Goal: Information Seeking & Learning: Learn about a topic

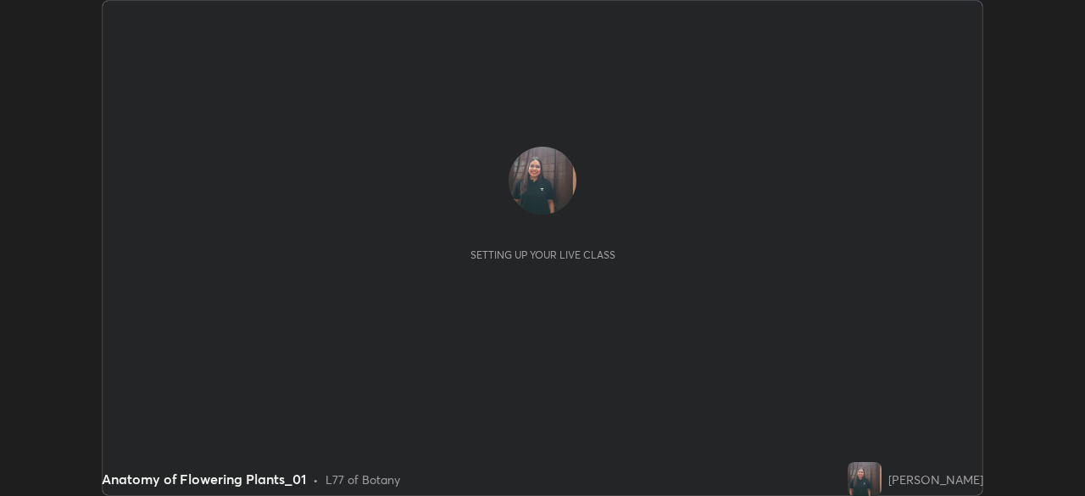
scroll to position [496, 1084]
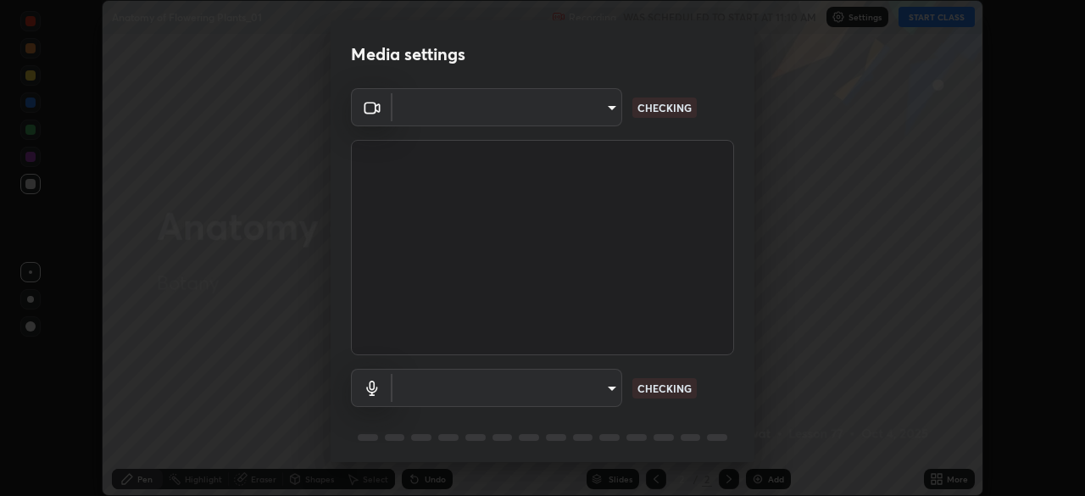
type input "78cfd06ab845a6670bd6b41bc9e532a74a61c5b076cd205a076ea7eadb4db4c9"
type input "69be97f84e7049c03813f0bcc4bf6ee2b0abac823b5cb4bd6cd9a10a9ec1d596"
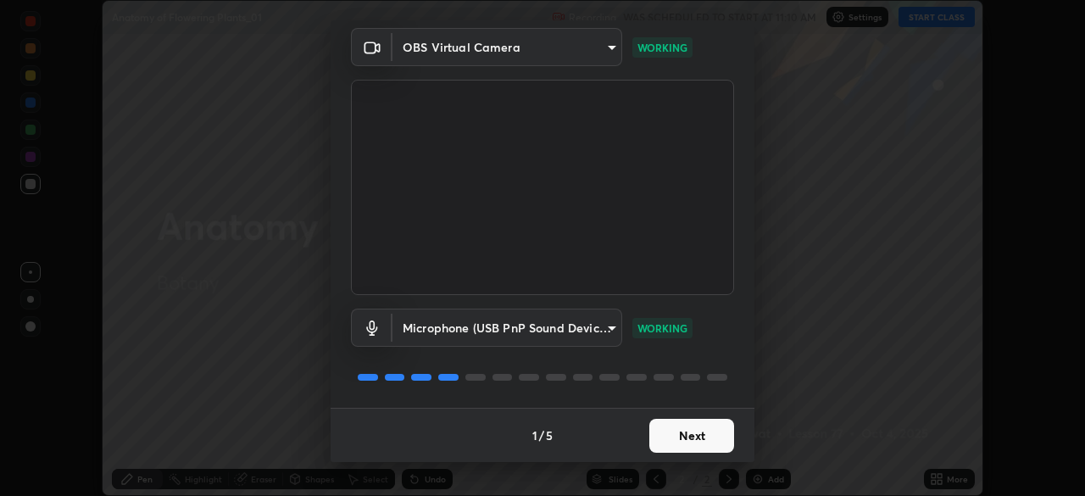
click at [687, 433] on button "Next" at bounding box center [691, 436] width 85 height 34
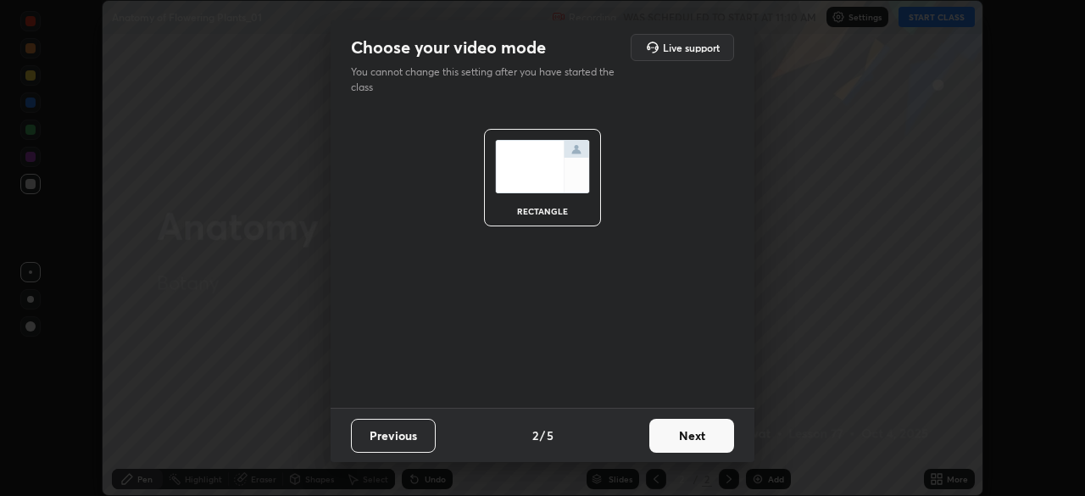
scroll to position [0, 0]
click at [687, 435] on button "Next" at bounding box center [691, 436] width 85 height 34
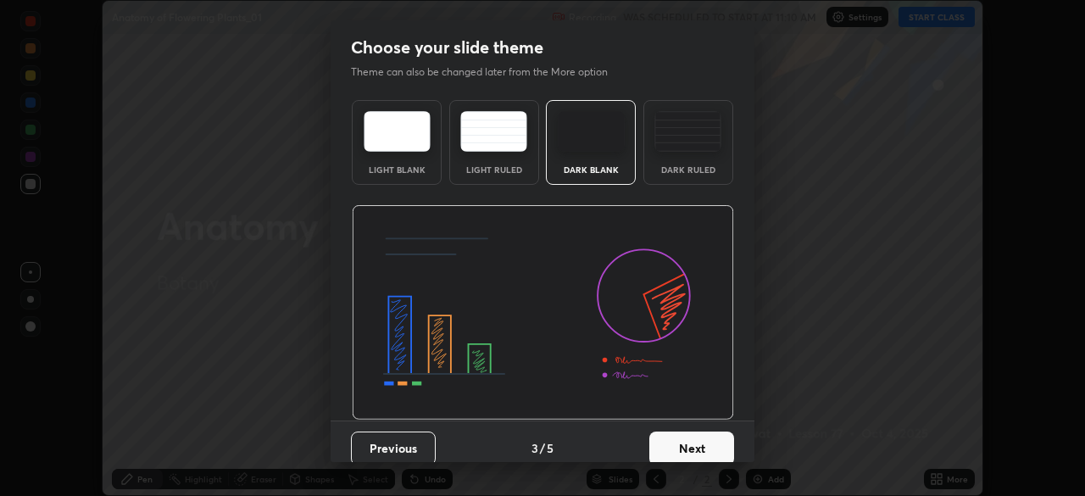
click at [661, 439] on button "Next" at bounding box center [691, 448] width 85 height 34
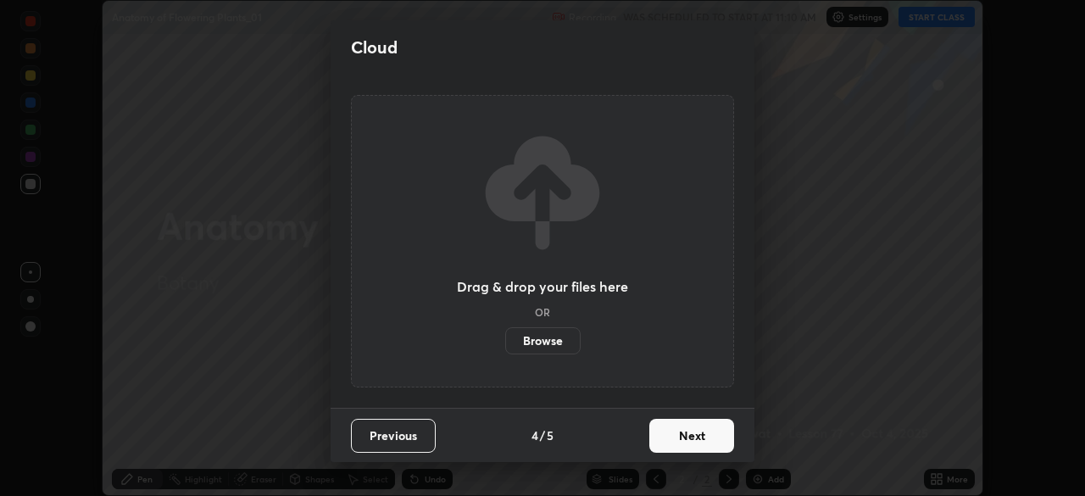
click at [663, 432] on button "Next" at bounding box center [691, 436] width 85 height 34
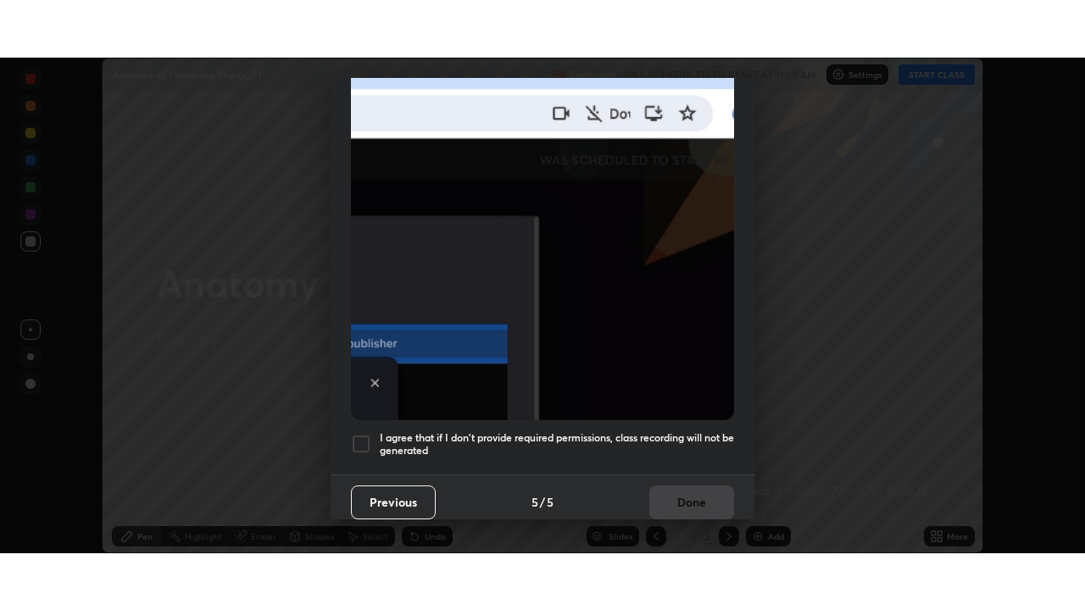
scroll to position [406, 0]
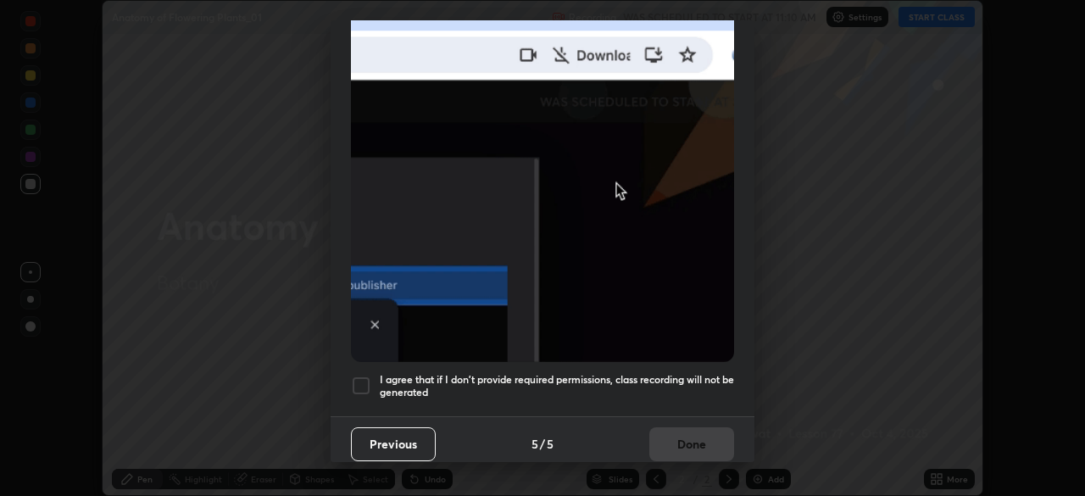
click at [358, 375] on div at bounding box center [361, 385] width 20 height 20
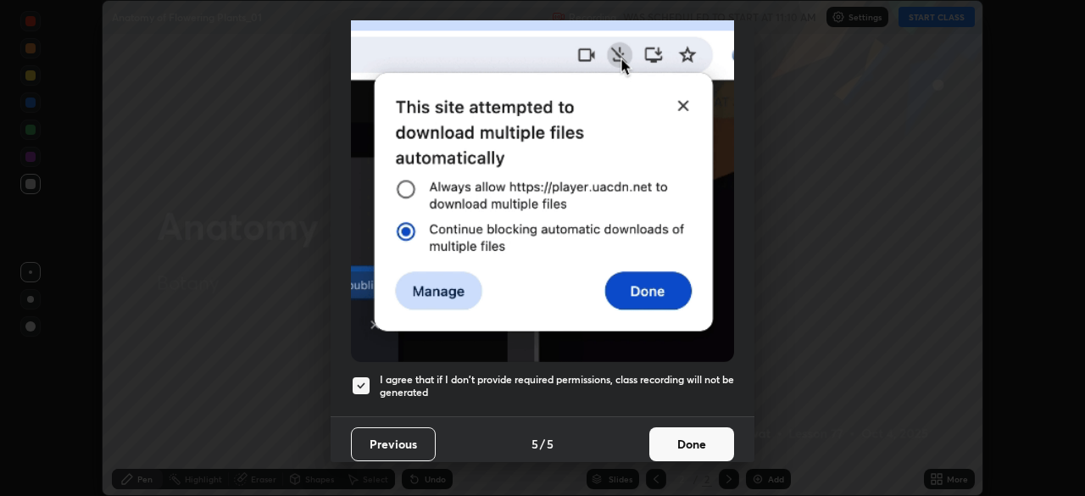
click at [682, 436] on button "Done" at bounding box center [691, 444] width 85 height 34
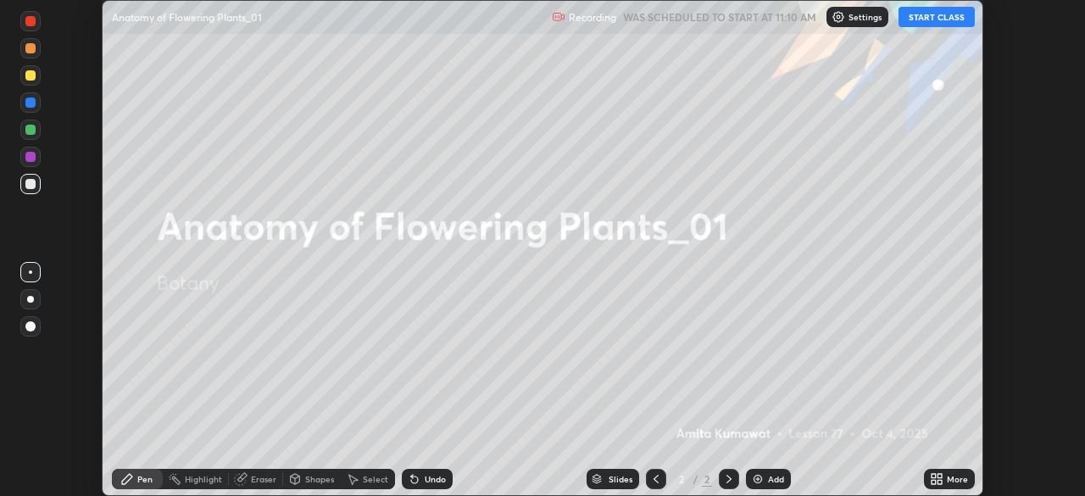
click at [931, 19] on button "START CLASS" at bounding box center [936, 17] width 76 height 20
click at [934, 476] on icon at bounding box center [933, 476] width 4 height 4
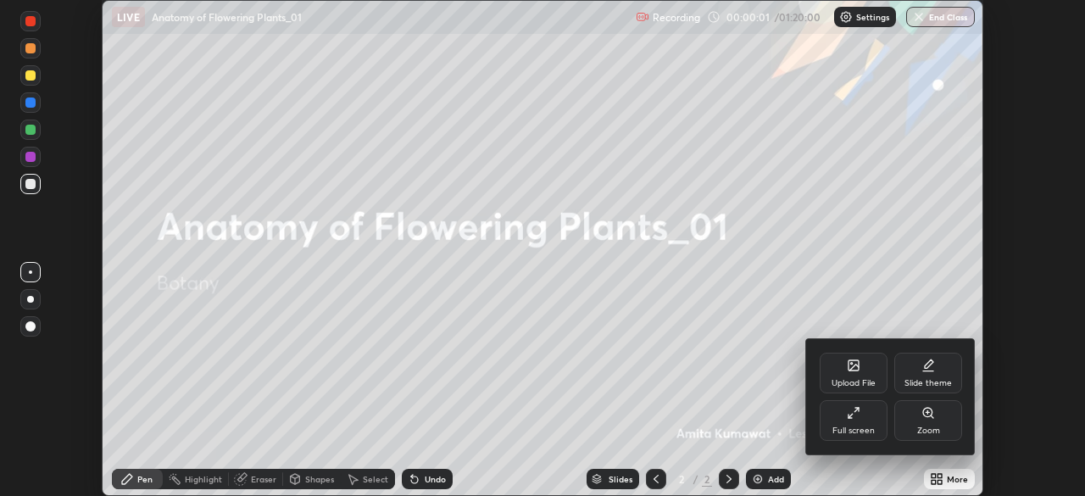
click at [839, 411] on div "Full screen" at bounding box center [853, 420] width 68 height 41
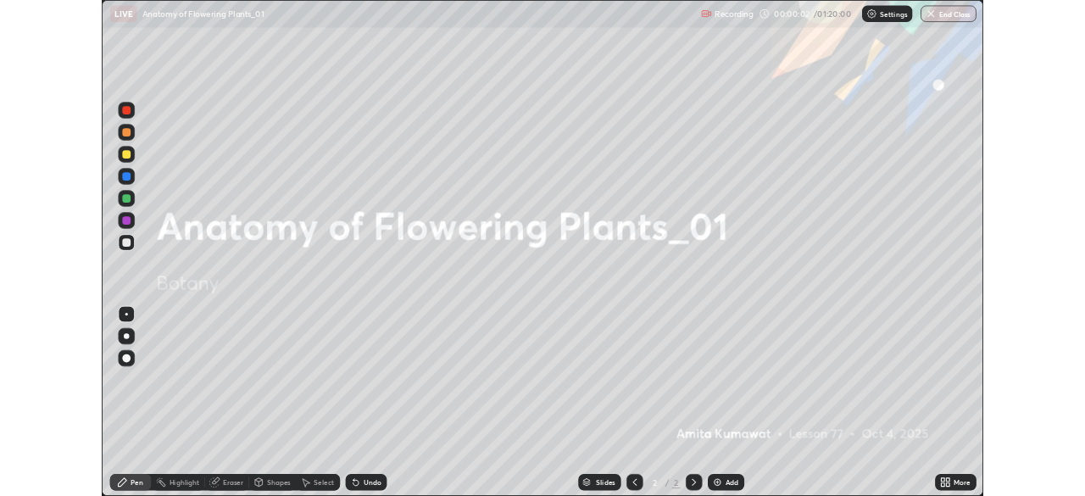
scroll to position [610, 1085]
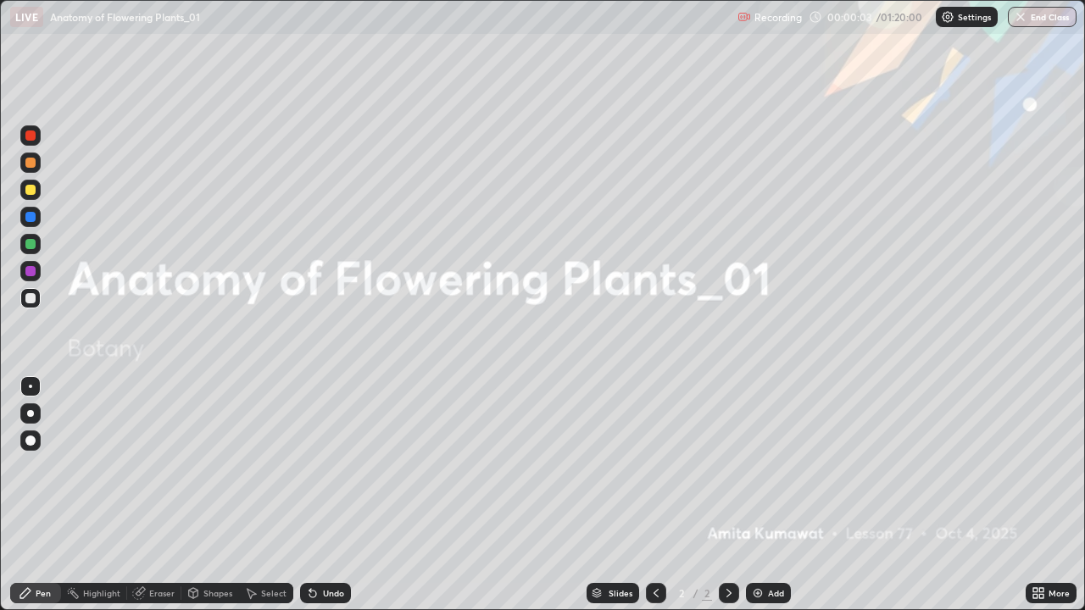
click at [726, 495] on icon at bounding box center [729, 593] width 14 height 14
click at [746, 495] on div "Add" at bounding box center [768, 593] width 45 height 20
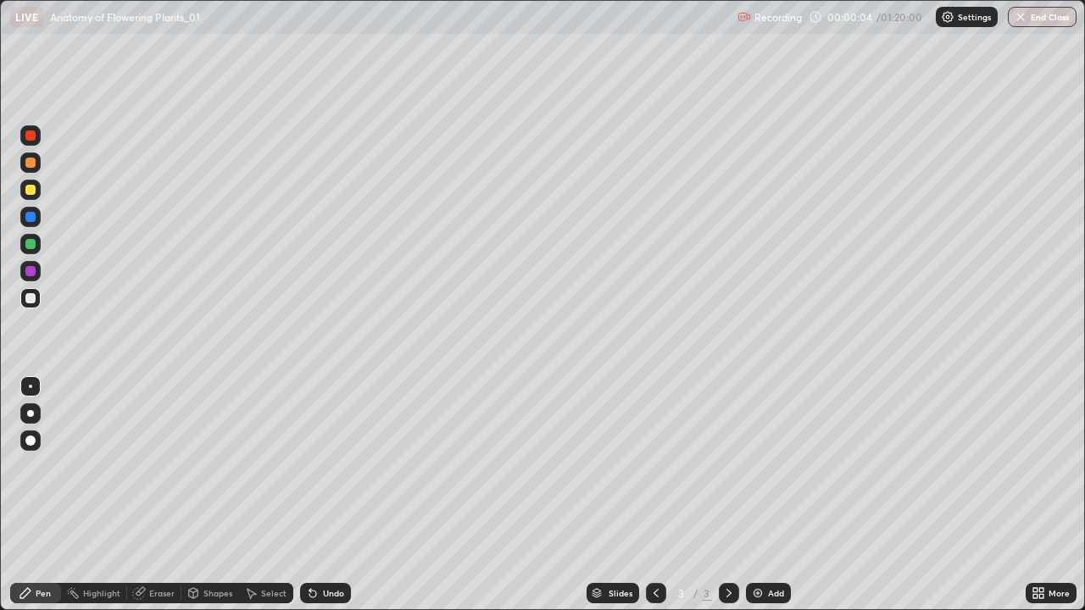
click at [30, 412] on div at bounding box center [30, 413] width 7 height 7
click at [32, 298] on div at bounding box center [30, 298] width 10 height 10
click at [31, 162] on div at bounding box center [30, 163] width 10 height 10
click at [31, 246] on div at bounding box center [30, 244] width 10 height 10
click at [38, 291] on div at bounding box center [30, 298] width 20 height 20
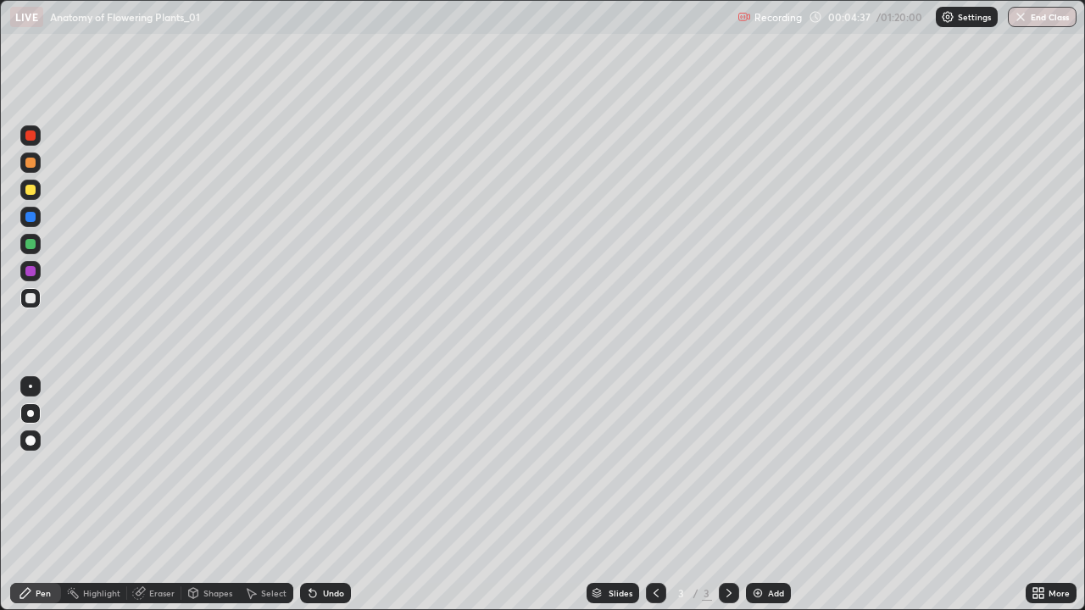
click at [28, 216] on div at bounding box center [30, 217] width 10 height 10
click at [33, 300] on div at bounding box center [30, 298] width 10 height 10
click at [30, 269] on div at bounding box center [30, 271] width 10 height 10
click at [755, 495] on img at bounding box center [758, 593] width 14 height 14
click at [30, 298] on div at bounding box center [30, 298] width 10 height 10
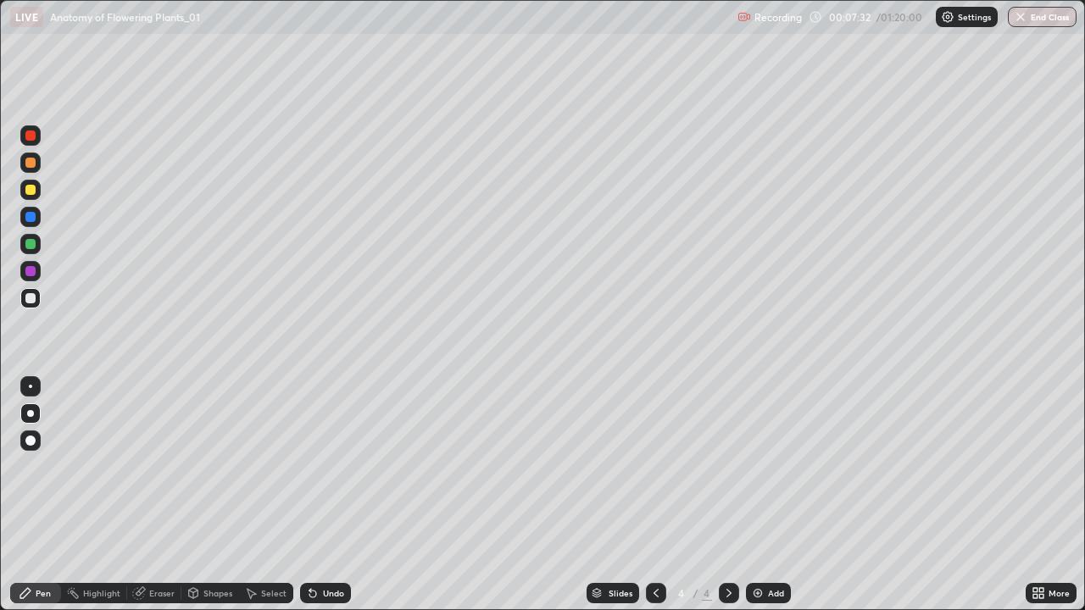
click at [31, 266] on div at bounding box center [30, 271] width 10 height 10
click at [33, 218] on div at bounding box center [30, 217] width 10 height 10
click at [85, 495] on div "Highlight" at bounding box center [101, 593] width 37 height 8
click at [27, 495] on icon at bounding box center [26, 537] width 3 height 3
click at [36, 495] on div "Pen" at bounding box center [43, 593] width 15 height 8
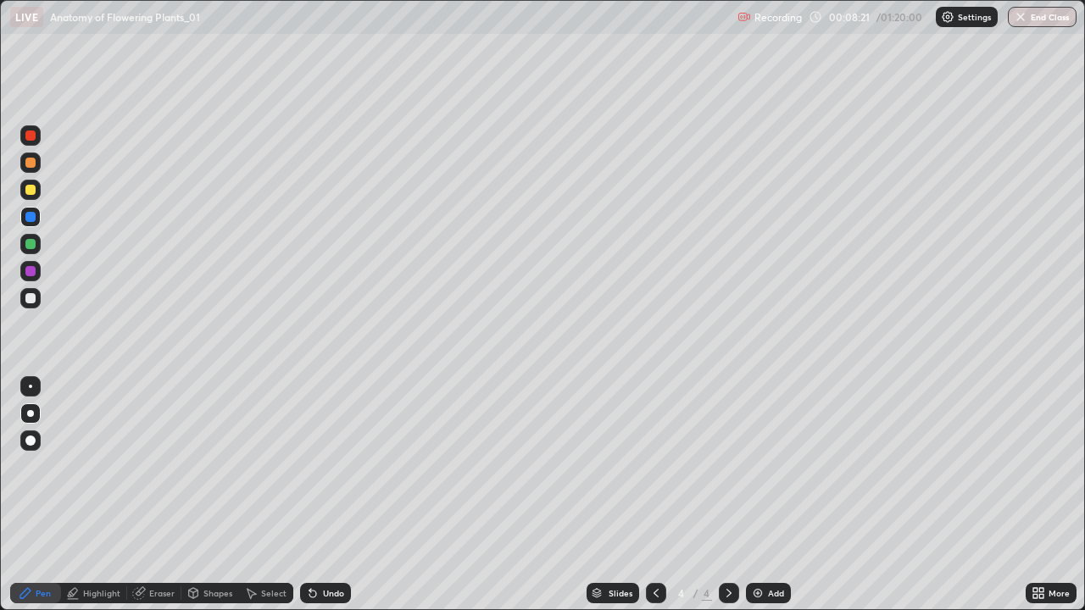
click at [32, 305] on div at bounding box center [30, 298] width 20 height 20
click at [38, 217] on div at bounding box center [30, 217] width 20 height 20
click at [35, 300] on div at bounding box center [30, 298] width 10 height 10
click at [759, 495] on img at bounding box center [758, 593] width 14 height 14
click at [31, 244] on div at bounding box center [30, 244] width 10 height 10
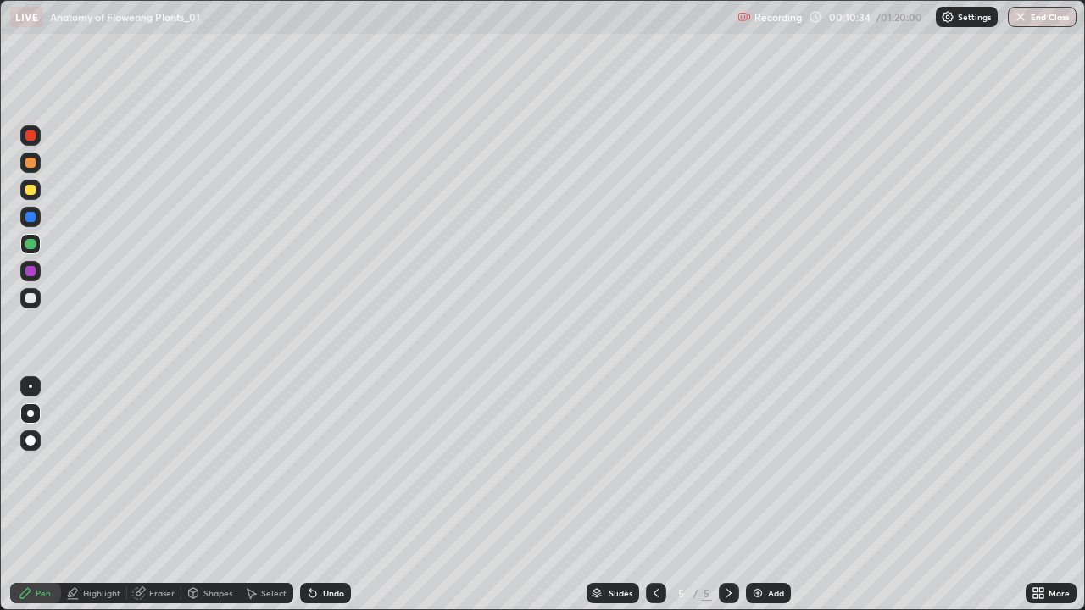
click at [37, 297] on div at bounding box center [30, 298] width 20 height 20
click at [25, 245] on div at bounding box center [30, 244] width 20 height 20
click at [36, 297] on div at bounding box center [30, 298] width 20 height 20
click at [27, 242] on div at bounding box center [30, 244] width 10 height 10
click at [334, 495] on div "Undo" at bounding box center [333, 593] width 21 height 8
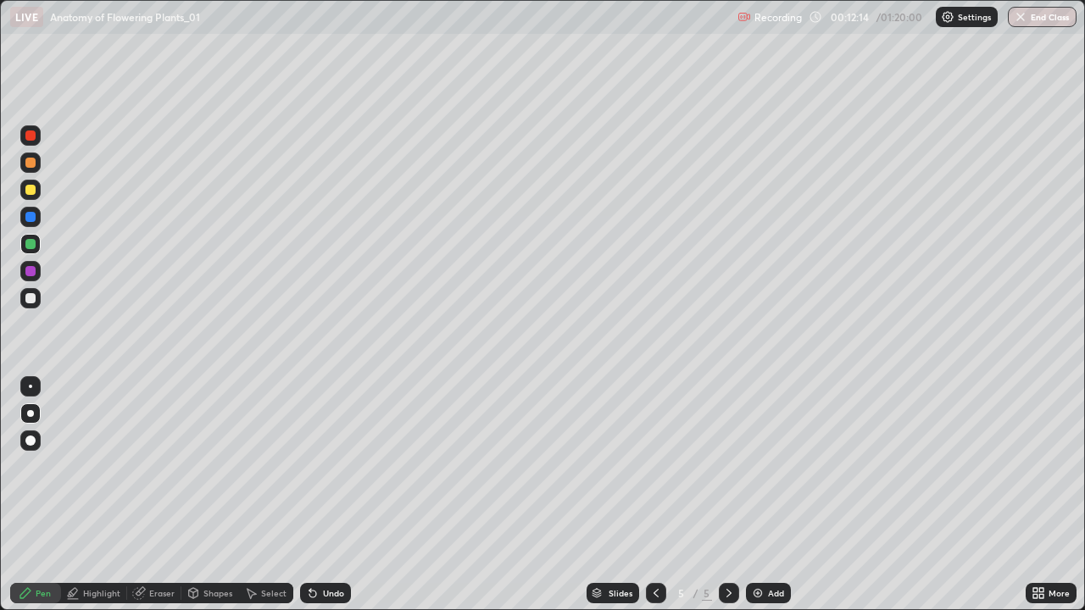
click at [334, 495] on div "Undo" at bounding box center [333, 593] width 21 height 8
click at [330, 495] on div "Undo" at bounding box center [325, 593] width 51 height 20
click at [32, 295] on div at bounding box center [30, 298] width 10 height 10
click at [654, 495] on icon at bounding box center [656, 593] width 14 height 14
click at [656, 495] on icon at bounding box center [655, 593] width 5 height 8
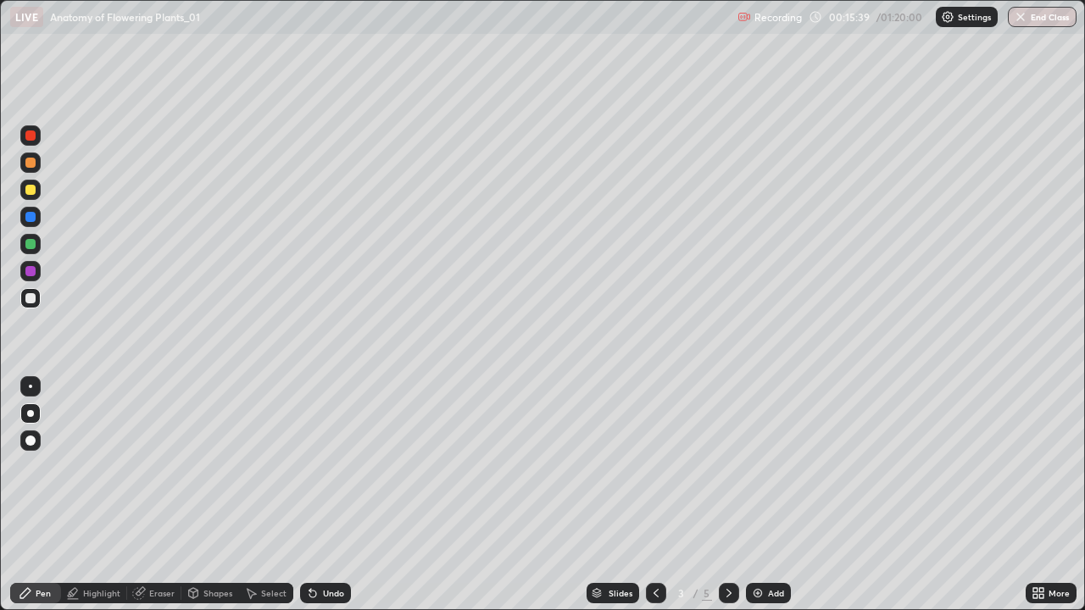
click at [727, 495] on icon at bounding box center [729, 593] width 14 height 14
click at [719, 495] on div at bounding box center [729, 593] width 20 height 20
click at [31, 269] on div at bounding box center [30, 271] width 10 height 10
click at [730, 495] on icon at bounding box center [729, 593] width 14 height 14
click at [758, 495] on img at bounding box center [758, 593] width 14 height 14
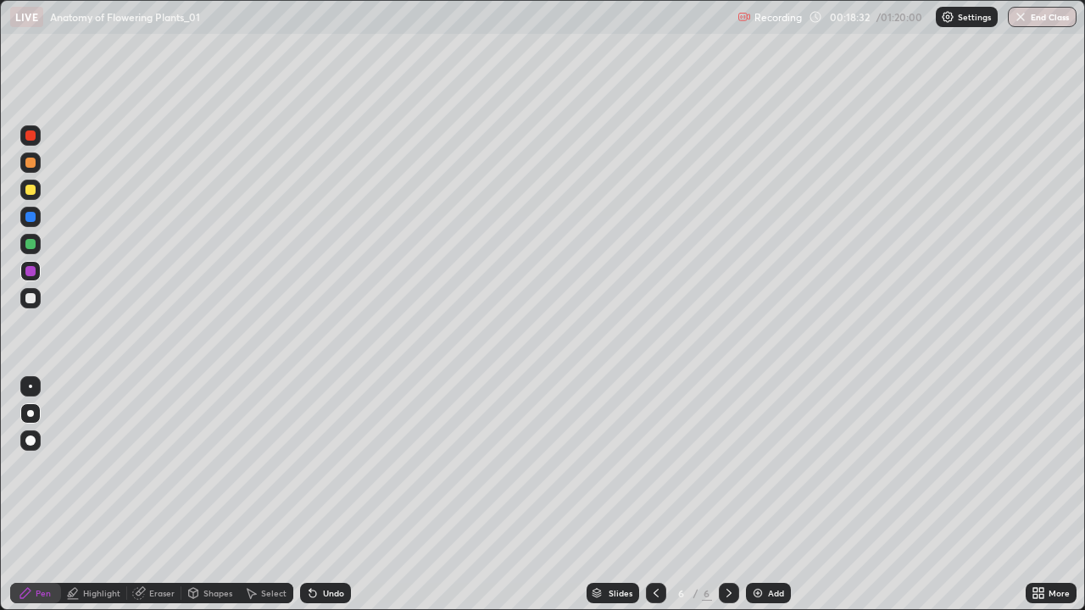
click at [26, 294] on div at bounding box center [30, 298] width 10 height 10
click at [25, 244] on div at bounding box center [30, 244] width 10 height 10
click at [30, 303] on div at bounding box center [30, 298] width 10 height 10
click at [29, 242] on div at bounding box center [30, 244] width 10 height 10
click at [138, 495] on div "Eraser" at bounding box center [154, 593] width 54 height 20
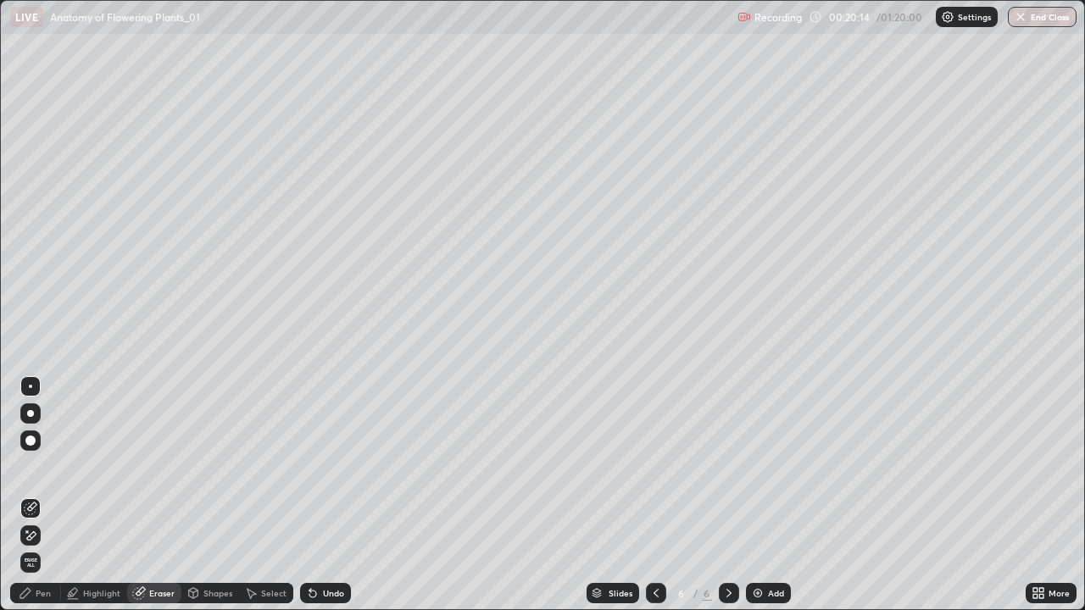
click at [43, 495] on div "Pen" at bounding box center [43, 593] width 15 height 8
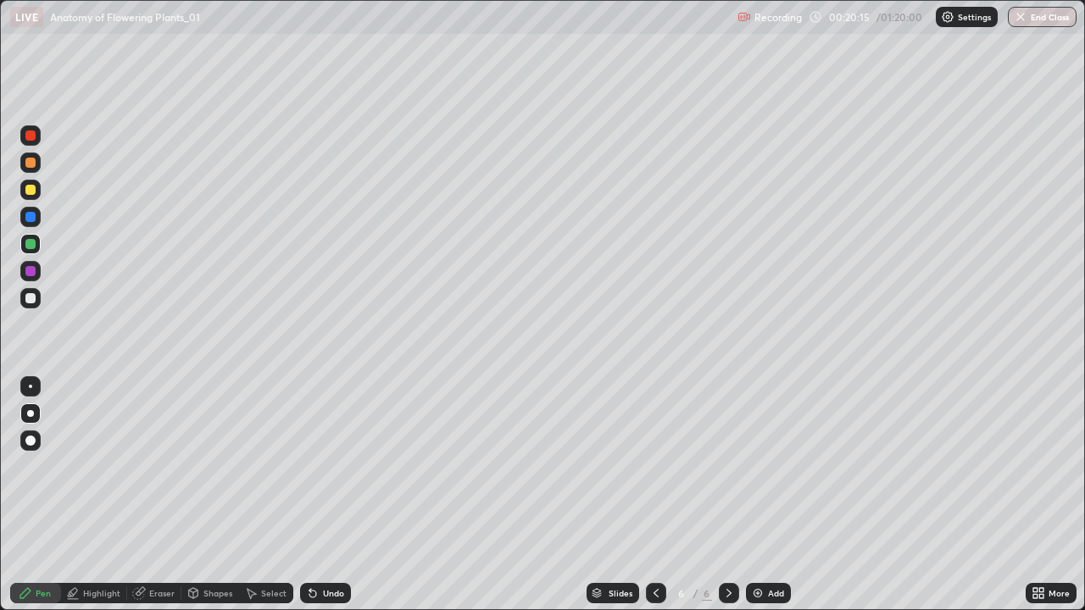
click at [30, 441] on div at bounding box center [30, 441] width 10 height 10
click at [31, 191] on div at bounding box center [30, 190] width 10 height 10
click at [29, 410] on div at bounding box center [30, 413] width 7 height 7
click at [35, 273] on div at bounding box center [30, 271] width 10 height 10
click at [103, 495] on div "Highlight" at bounding box center [101, 593] width 37 height 8
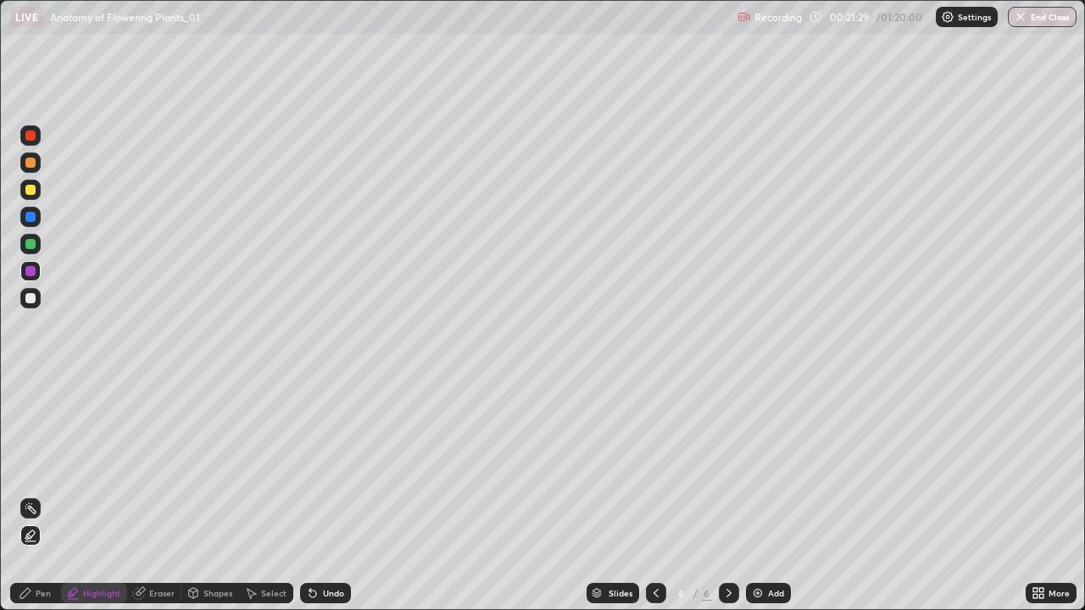
click at [28, 192] on div at bounding box center [30, 190] width 10 height 10
click at [32, 495] on div "Pen" at bounding box center [35, 593] width 51 height 20
click at [31, 274] on div at bounding box center [30, 271] width 10 height 10
click at [34, 192] on div at bounding box center [30, 190] width 10 height 10
click at [30, 160] on div at bounding box center [30, 163] width 10 height 10
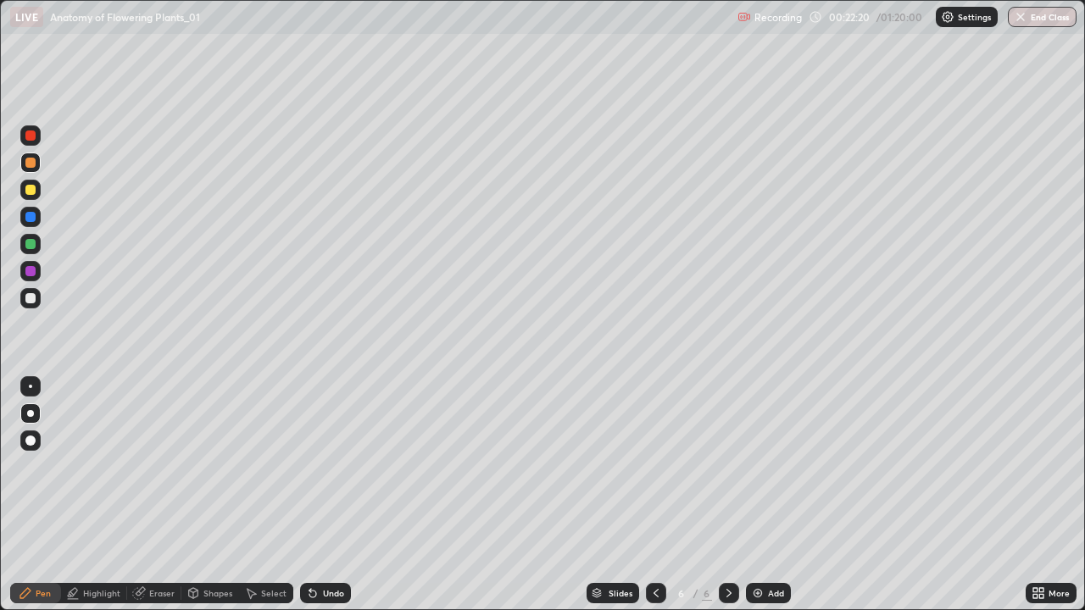
click at [97, 495] on div "Highlight" at bounding box center [101, 593] width 37 height 8
click at [29, 216] on div at bounding box center [30, 217] width 10 height 10
click at [24, 495] on icon at bounding box center [26, 593] width 14 height 14
click at [658, 495] on icon at bounding box center [656, 593] width 14 height 14
click at [657, 495] on icon at bounding box center [656, 593] width 14 height 14
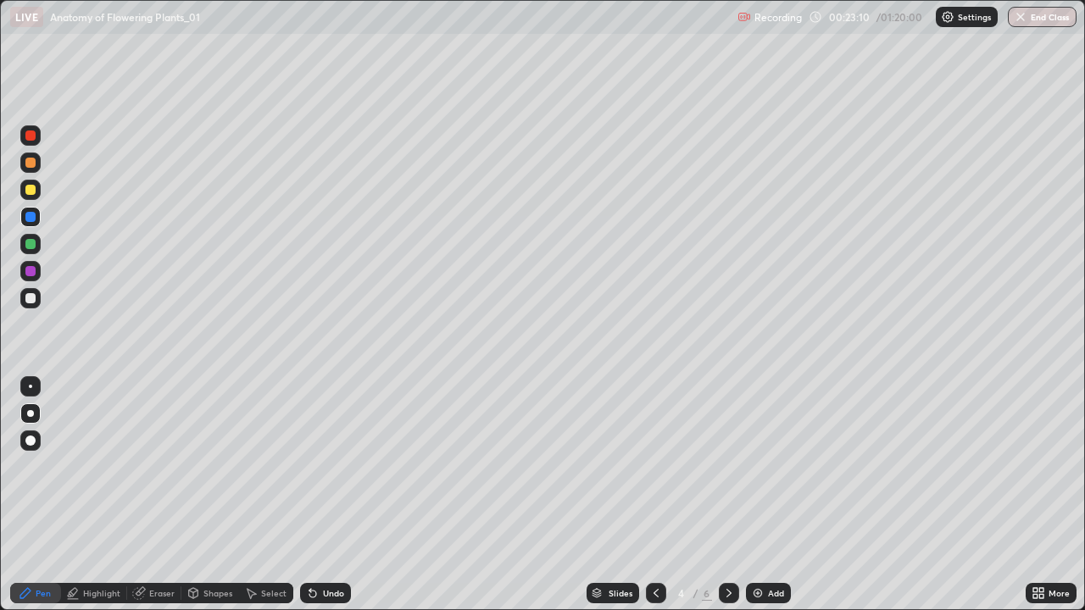
click at [655, 495] on icon at bounding box center [656, 593] width 14 height 14
click at [721, 495] on div at bounding box center [729, 593] width 20 height 20
click at [730, 495] on icon at bounding box center [729, 593] width 14 height 14
click at [728, 495] on icon at bounding box center [729, 593] width 14 height 14
click at [734, 495] on icon at bounding box center [729, 593] width 14 height 14
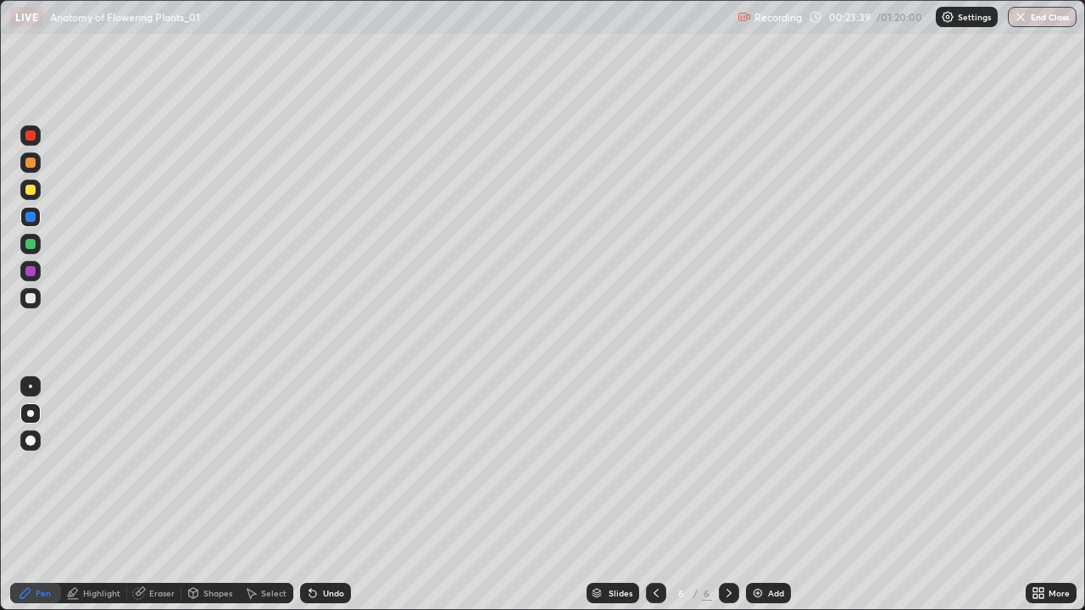
click at [757, 495] on img at bounding box center [758, 593] width 14 height 14
click at [31, 297] on div at bounding box center [30, 298] width 10 height 10
click at [30, 186] on div at bounding box center [30, 190] width 10 height 10
click at [32, 268] on div at bounding box center [30, 271] width 10 height 10
click at [30, 162] on div at bounding box center [30, 163] width 10 height 10
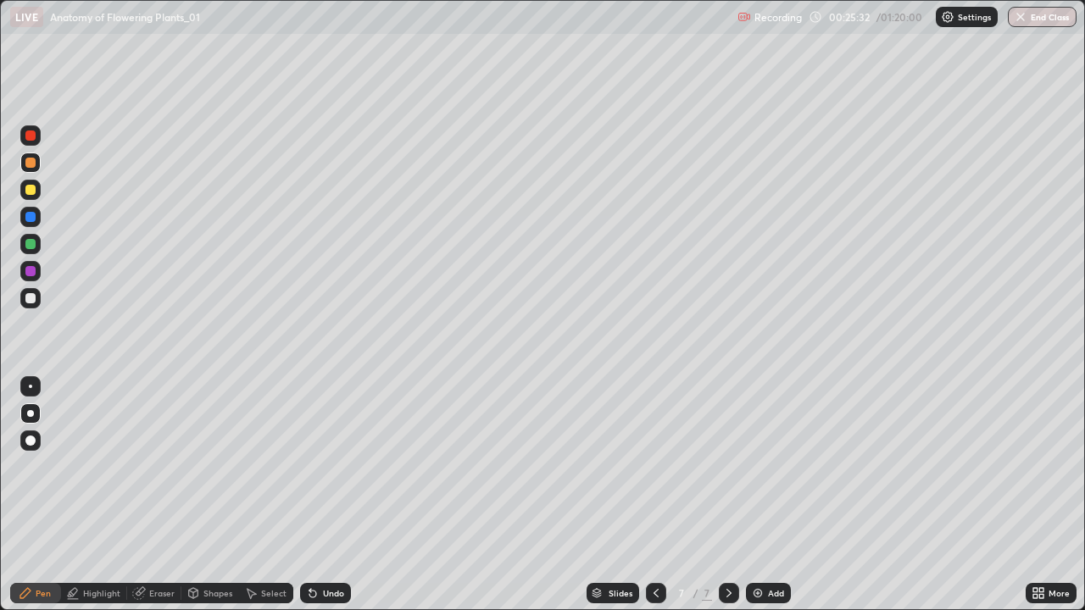
click at [33, 297] on div at bounding box center [30, 298] width 10 height 10
click at [31, 244] on div at bounding box center [30, 244] width 10 height 10
click at [753, 495] on img at bounding box center [758, 593] width 14 height 14
click at [31, 299] on div at bounding box center [30, 298] width 10 height 10
click at [31, 297] on div at bounding box center [30, 298] width 10 height 10
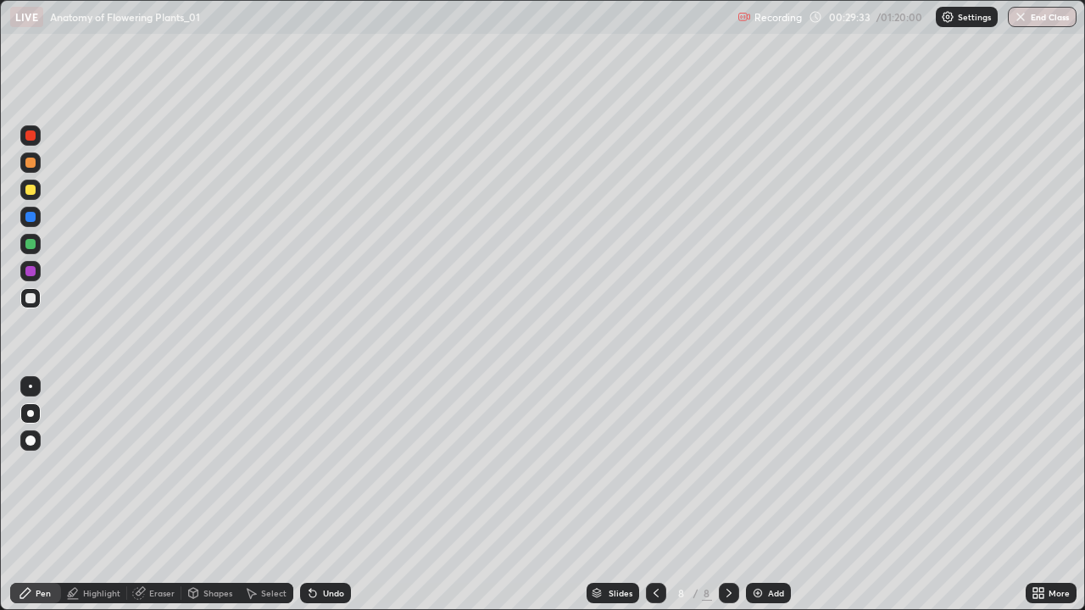
click at [31, 247] on div at bounding box center [30, 244] width 10 height 10
click at [649, 495] on icon at bounding box center [656, 593] width 14 height 14
click at [727, 495] on icon at bounding box center [729, 593] width 14 height 14
click at [29, 245] on div at bounding box center [30, 244] width 10 height 10
click at [29, 219] on div at bounding box center [30, 217] width 10 height 10
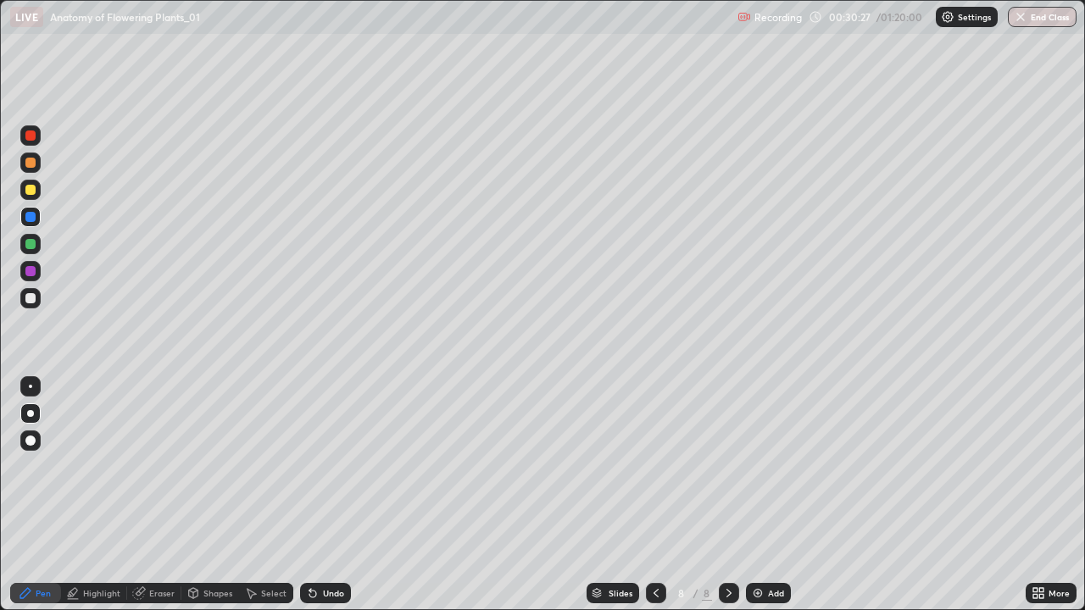
click at [29, 244] on div at bounding box center [30, 244] width 10 height 10
click at [32, 189] on div at bounding box center [30, 190] width 10 height 10
click at [28, 216] on div at bounding box center [30, 217] width 10 height 10
click at [30, 136] on div at bounding box center [30, 135] width 10 height 10
click at [653, 495] on div at bounding box center [656, 593] width 20 height 20
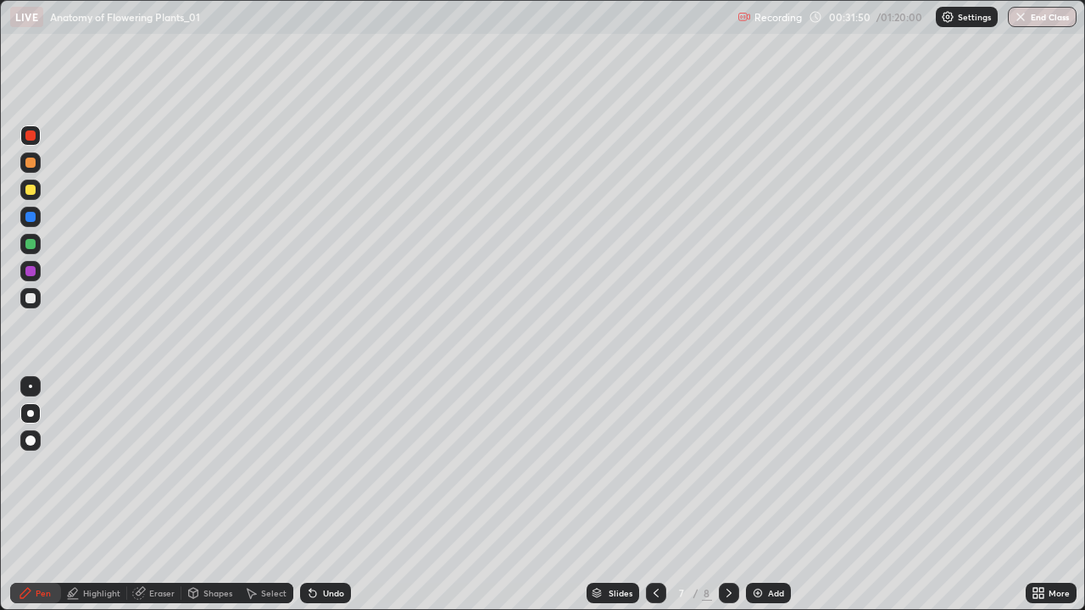
click at [652, 495] on div at bounding box center [656, 593] width 20 height 20
click at [652, 495] on icon at bounding box center [656, 593] width 14 height 14
click at [724, 495] on div at bounding box center [729, 593] width 20 height 20
click at [727, 495] on icon at bounding box center [729, 593] width 14 height 14
click at [725, 495] on div at bounding box center [729, 593] width 20 height 20
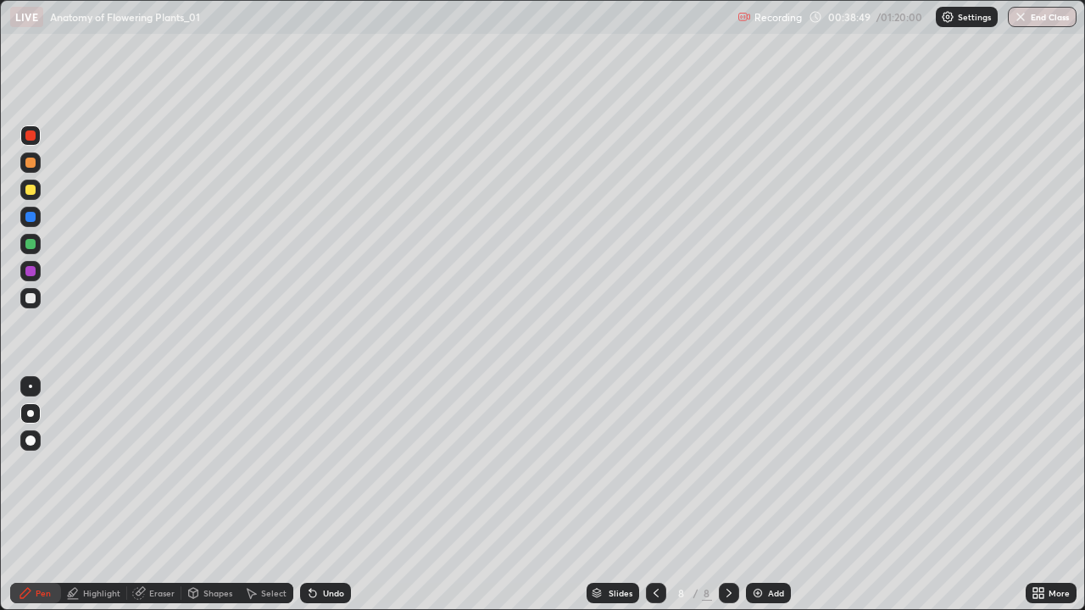
click at [726, 495] on icon at bounding box center [729, 593] width 14 height 14
click at [752, 495] on img at bounding box center [758, 593] width 14 height 14
click at [31, 293] on div at bounding box center [30, 298] width 10 height 10
click at [653, 495] on icon at bounding box center [655, 593] width 5 height 8
click at [654, 495] on icon at bounding box center [655, 593] width 5 height 8
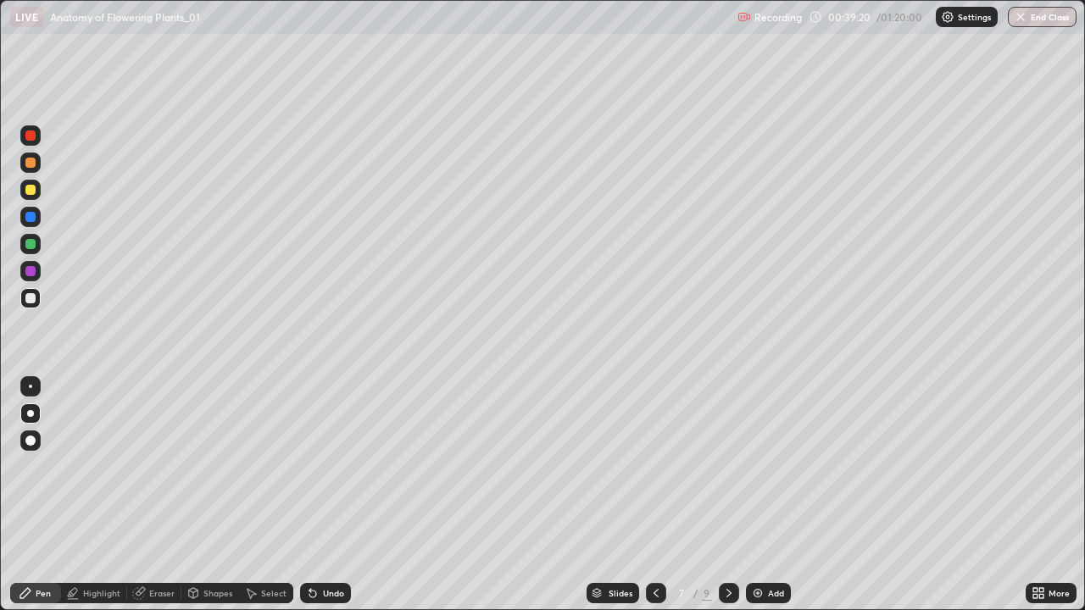
click at [654, 495] on div at bounding box center [656, 593] width 20 height 20
click at [728, 495] on icon at bounding box center [729, 593] width 14 height 14
click at [726, 495] on icon at bounding box center [728, 593] width 5 height 8
click at [729, 495] on icon at bounding box center [729, 593] width 14 height 14
click at [36, 165] on div at bounding box center [30, 163] width 20 height 20
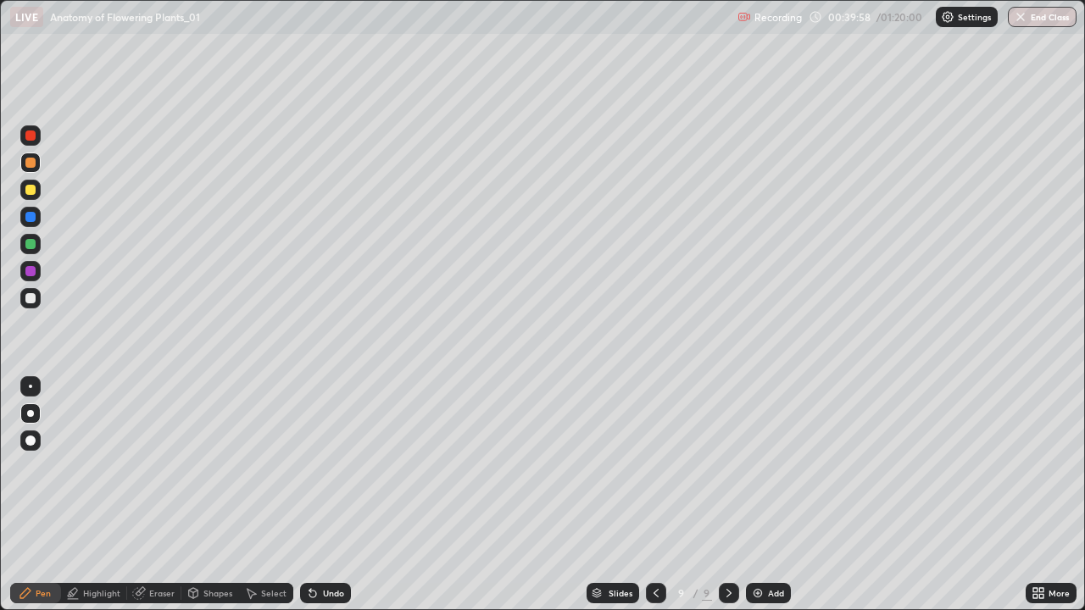
click at [29, 135] on div at bounding box center [30, 135] width 10 height 10
click at [336, 495] on div "Undo" at bounding box center [333, 593] width 21 height 8
click at [647, 495] on div at bounding box center [656, 593] width 20 height 34
click at [653, 495] on icon at bounding box center [656, 593] width 14 height 14
click at [727, 495] on icon at bounding box center [729, 593] width 14 height 14
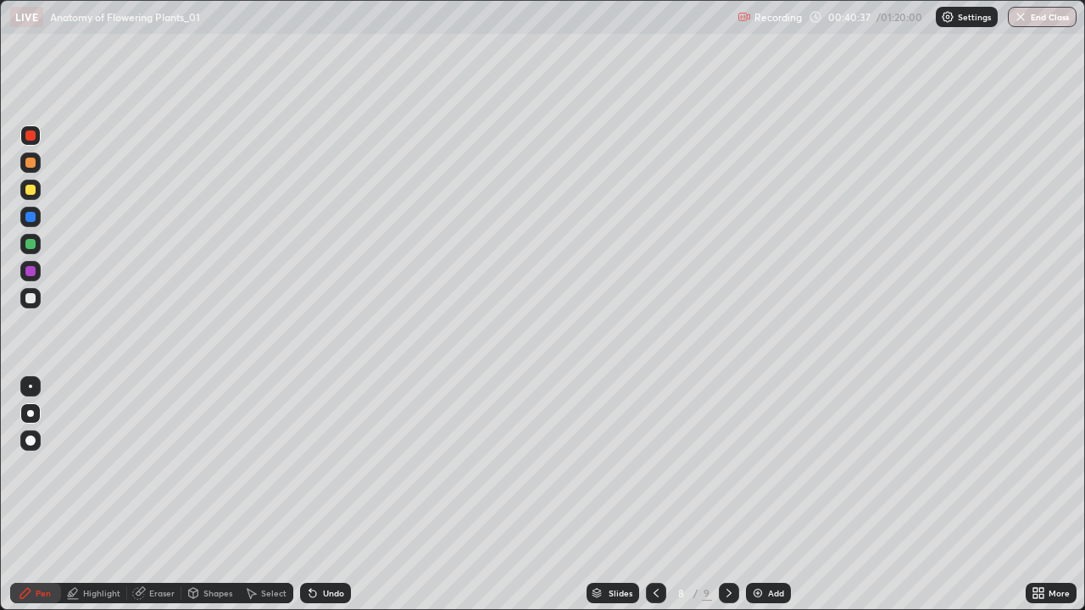
click at [727, 495] on div at bounding box center [729, 593] width 20 height 20
click at [31, 189] on div at bounding box center [30, 190] width 10 height 10
click at [335, 495] on div "Undo" at bounding box center [333, 593] width 21 height 8
click at [337, 495] on div "Undo" at bounding box center [333, 593] width 21 height 8
click at [32, 267] on div at bounding box center [30, 271] width 10 height 10
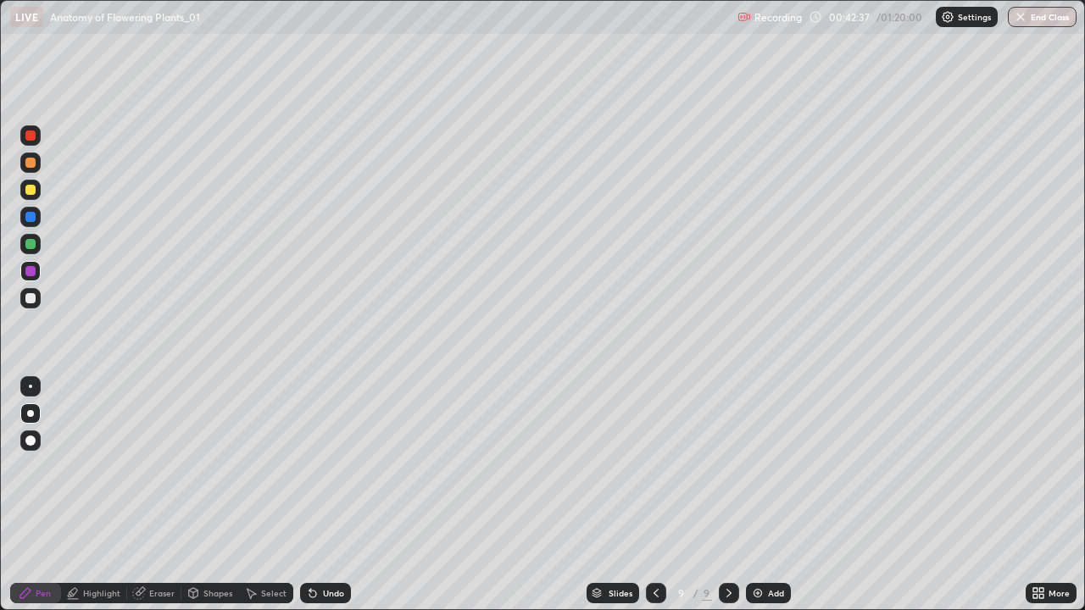
click at [29, 290] on div at bounding box center [30, 298] width 20 height 20
click at [653, 495] on icon at bounding box center [656, 593] width 14 height 14
click at [654, 495] on icon at bounding box center [656, 593] width 14 height 14
click at [727, 495] on icon at bounding box center [729, 593] width 14 height 14
click at [722, 495] on div at bounding box center [729, 593] width 20 height 34
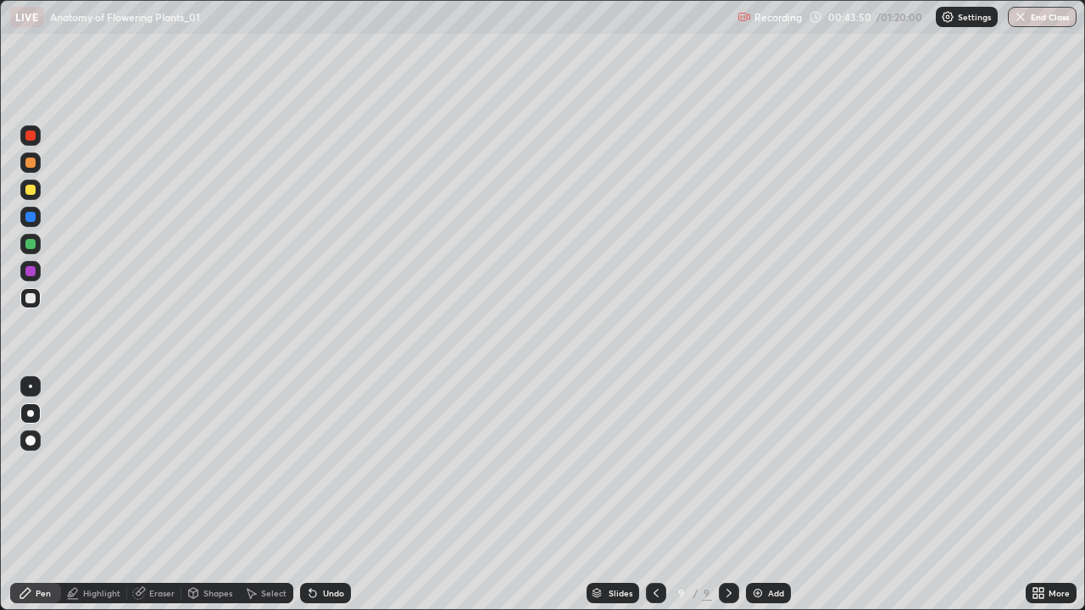
click at [27, 268] on div at bounding box center [30, 271] width 10 height 10
click at [752, 495] on img at bounding box center [758, 593] width 14 height 14
click at [32, 293] on div at bounding box center [30, 298] width 10 height 10
click at [25, 166] on div at bounding box center [30, 163] width 10 height 10
click at [30, 247] on div at bounding box center [30, 244] width 10 height 10
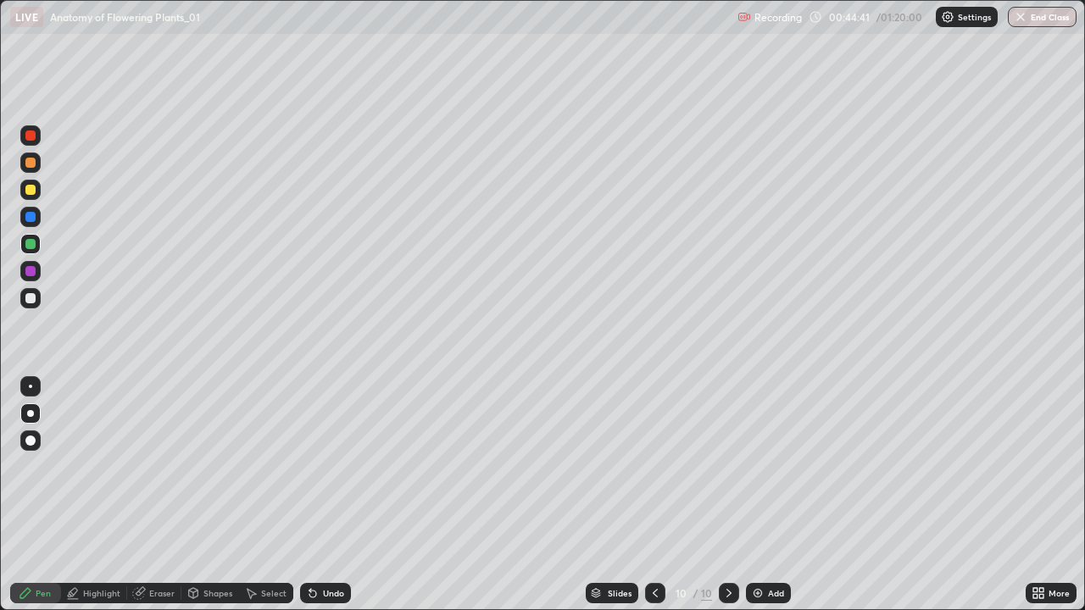
click at [30, 442] on div at bounding box center [30, 441] width 10 height 10
click at [34, 411] on div at bounding box center [30, 413] width 20 height 20
click at [30, 383] on div at bounding box center [30, 386] width 20 height 20
click at [32, 214] on div at bounding box center [30, 217] width 10 height 10
click at [30, 416] on div at bounding box center [30, 413] width 7 height 7
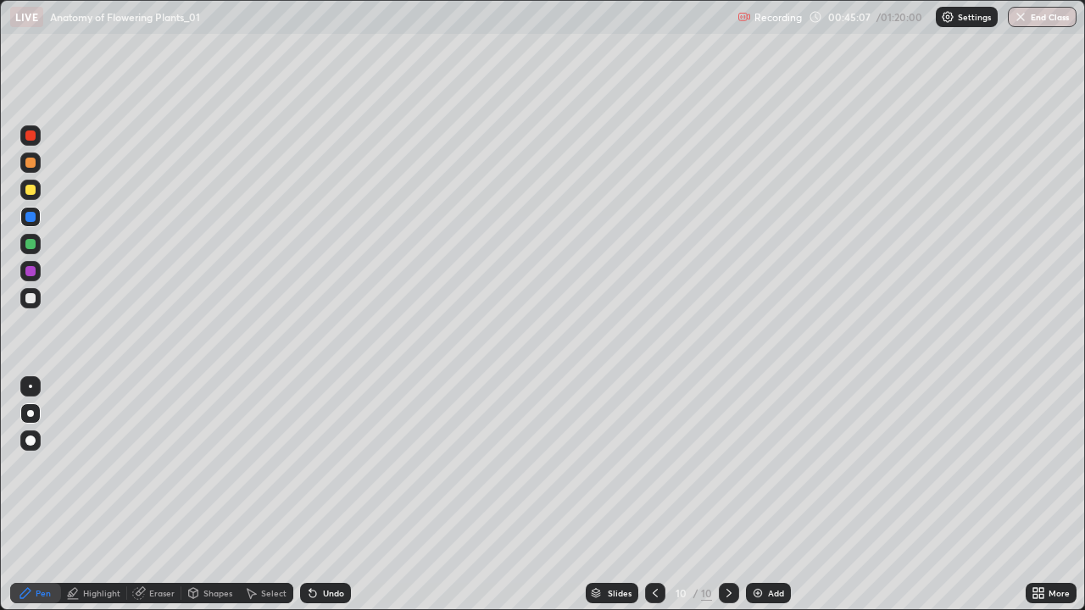
click at [31, 162] on div at bounding box center [30, 163] width 10 height 10
click at [32, 214] on div at bounding box center [30, 217] width 10 height 10
click at [87, 495] on div "Highlight" at bounding box center [101, 593] width 37 height 8
click at [27, 495] on icon at bounding box center [31, 536] width 14 height 14
click at [36, 495] on div "Pen" at bounding box center [43, 593] width 15 height 8
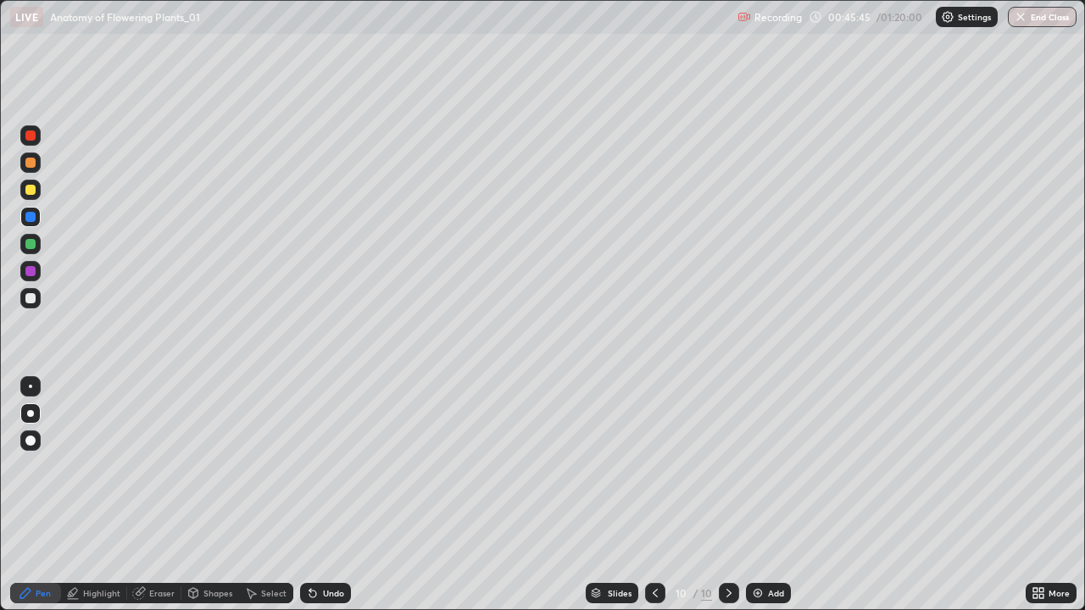
click at [31, 297] on div at bounding box center [30, 298] width 10 height 10
click at [25, 156] on div at bounding box center [30, 163] width 20 height 20
click at [34, 137] on div at bounding box center [30, 135] width 10 height 10
click at [32, 443] on div at bounding box center [30, 441] width 10 height 10
click at [91, 495] on div "Highlight" at bounding box center [101, 593] width 37 height 8
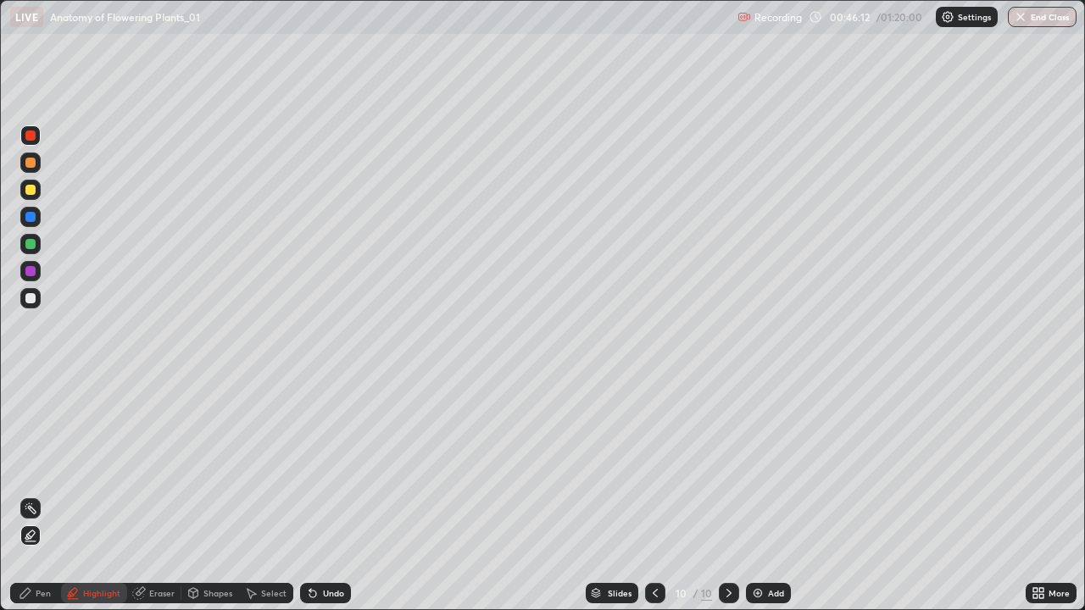
click at [34, 169] on div at bounding box center [30, 163] width 20 height 20
click at [35, 186] on div at bounding box center [30, 190] width 10 height 10
click at [323, 495] on div "Undo" at bounding box center [333, 593] width 21 height 8
click at [50, 495] on div "Pen" at bounding box center [43, 593] width 15 height 8
click at [38, 415] on div at bounding box center [30, 413] width 20 height 20
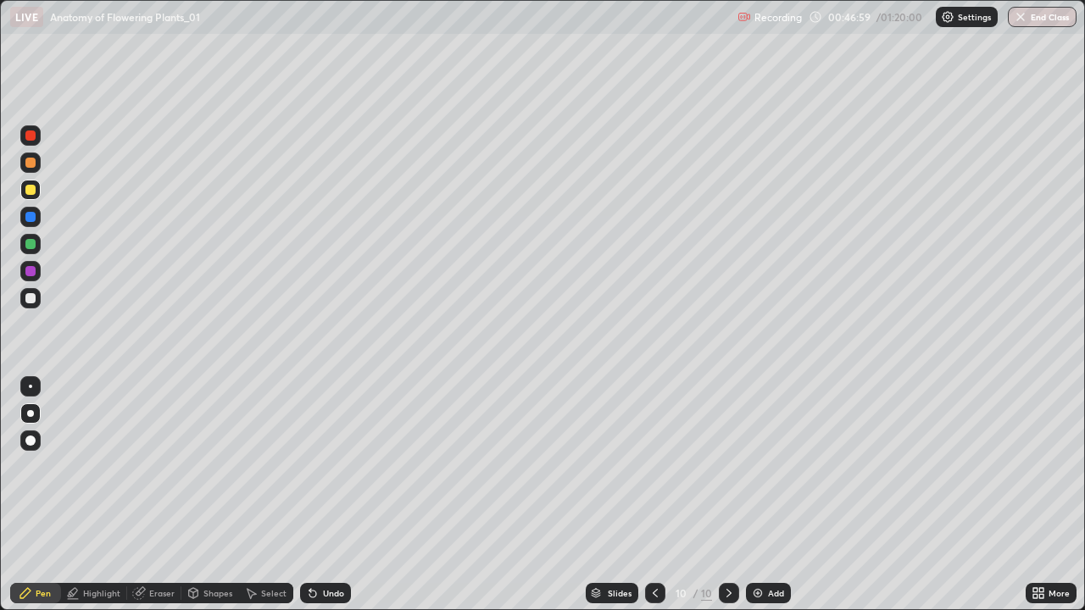
click at [26, 271] on div at bounding box center [30, 271] width 10 height 10
click at [40, 296] on div at bounding box center [30, 298] width 20 height 20
click at [31, 136] on div at bounding box center [30, 135] width 10 height 10
click at [29, 241] on div at bounding box center [30, 244] width 10 height 10
click at [752, 495] on div "Add" at bounding box center [768, 593] width 45 height 20
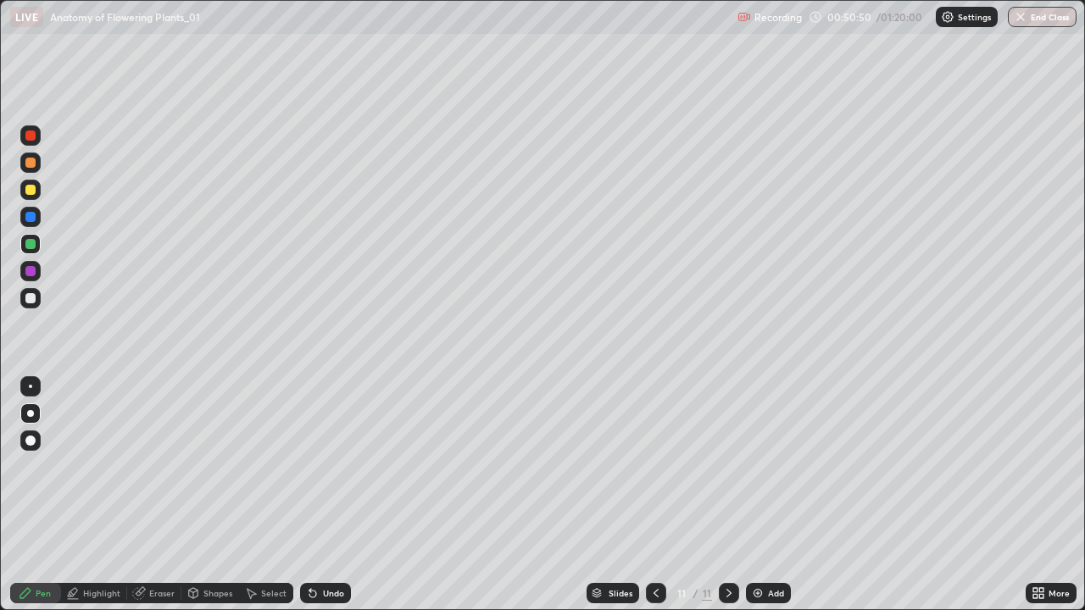
click at [31, 297] on div at bounding box center [30, 298] width 10 height 10
click at [31, 271] on div at bounding box center [30, 271] width 10 height 10
click at [32, 192] on div at bounding box center [30, 190] width 10 height 10
click at [332, 495] on div "Undo" at bounding box center [333, 593] width 21 height 8
click at [330, 495] on div "Undo" at bounding box center [333, 593] width 21 height 8
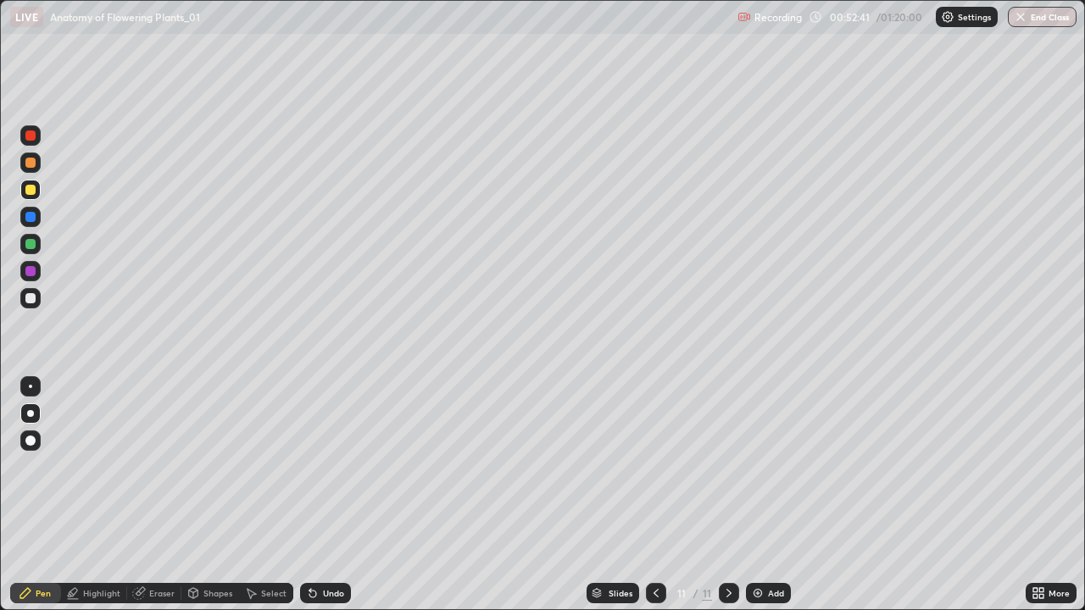
click at [36, 296] on div at bounding box center [30, 298] width 20 height 20
click at [30, 162] on div at bounding box center [30, 163] width 10 height 10
click at [27, 279] on div at bounding box center [30, 271] width 20 height 20
click at [37, 247] on div at bounding box center [30, 244] width 20 height 20
click at [722, 495] on icon at bounding box center [729, 593] width 14 height 14
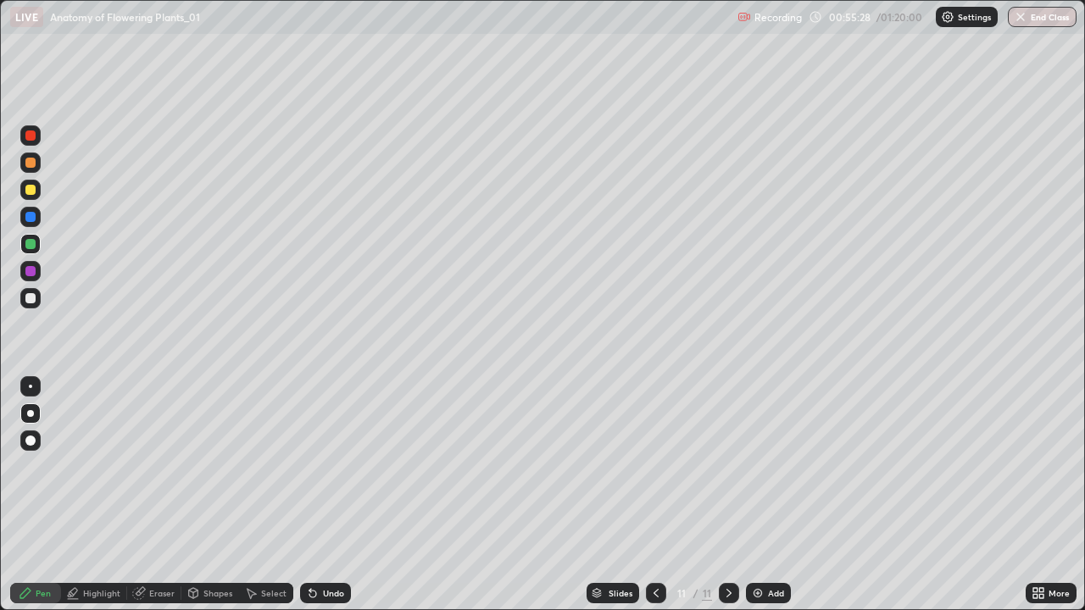
click at [758, 495] on img at bounding box center [758, 593] width 14 height 14
click at [31, 297] on div at bounding box center [30, 298] width 10 height 10
click at [663, 495] on div at bounding box center [656, 593] width 20 height 20
click at [649, 495] on icon at bounding box center [656, 593] width 14 height 14
click at [654, 495] on icon at bounding box center [656, 593] width 14 height 14
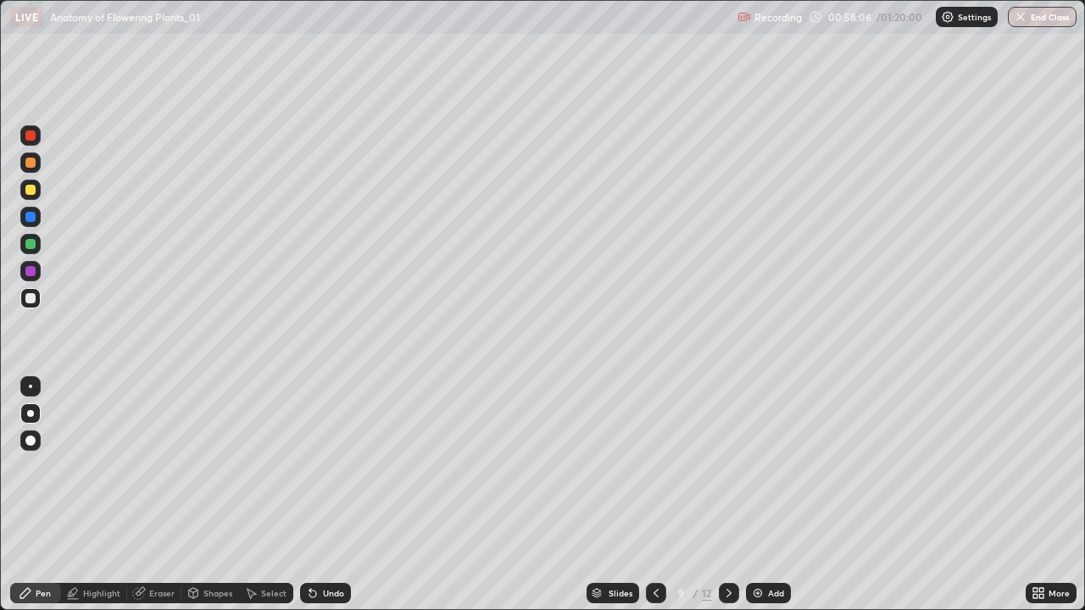
click at [725, 495] on icon at bounding box center [729, 593] width 14 height 14
click at [727, 495] on icon at bounding box center [729, 593] width 14 height 14
click at [35, 263] on div at bounding box center [30, 271] width 20 height 20
click at [647, 495] on div at bounding box center [656, 593] width 20 height 20
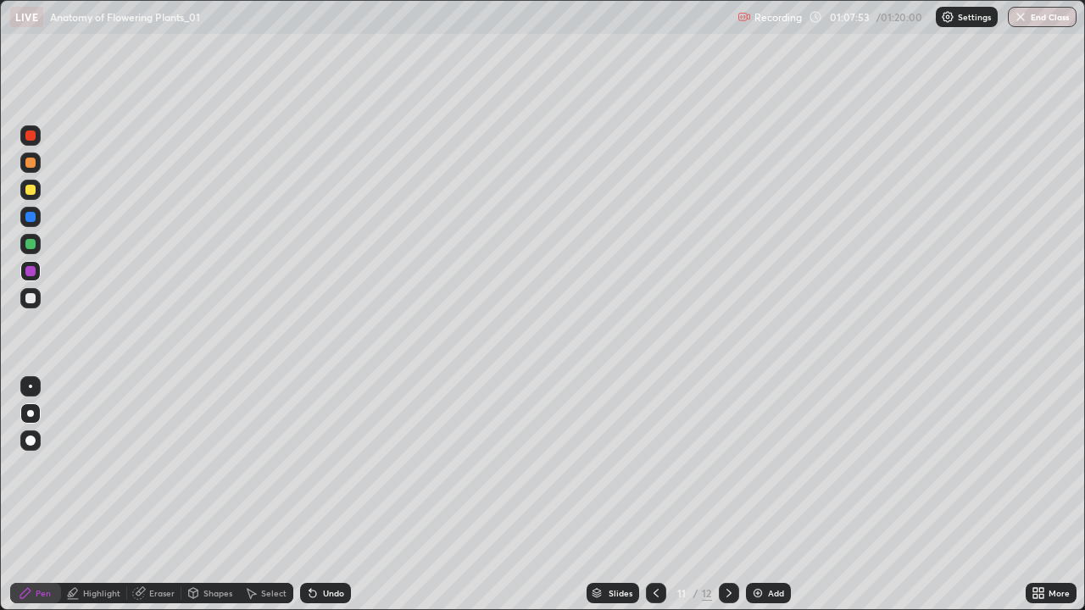
click at [1032, 495] on icon at bounding box center [1038, 593] width 14 height 14
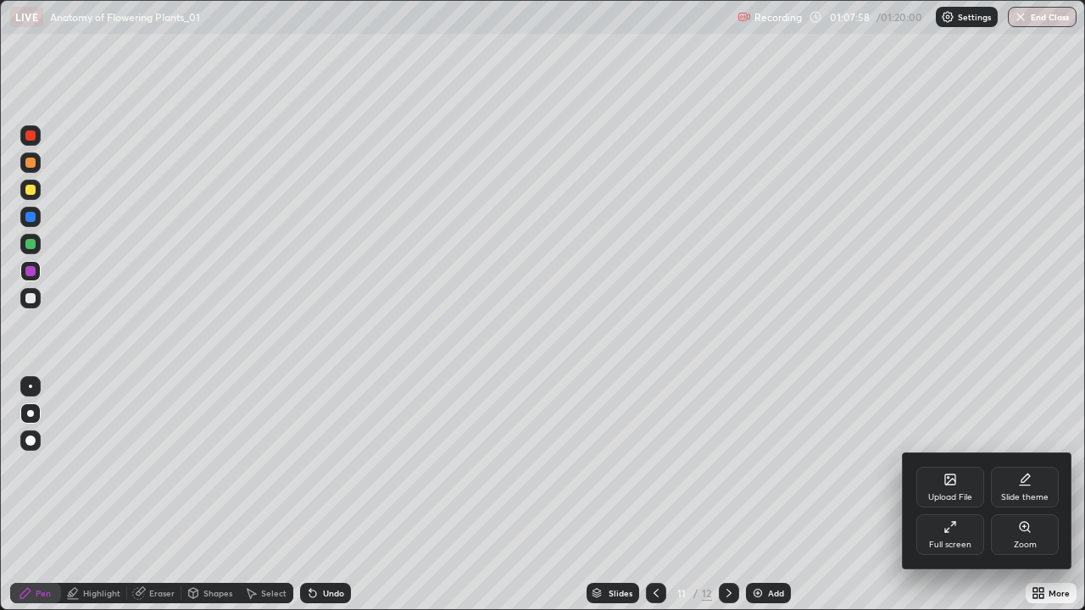
click at [945, 495] on icon at bounding box center [950, 527] width 14 height 14
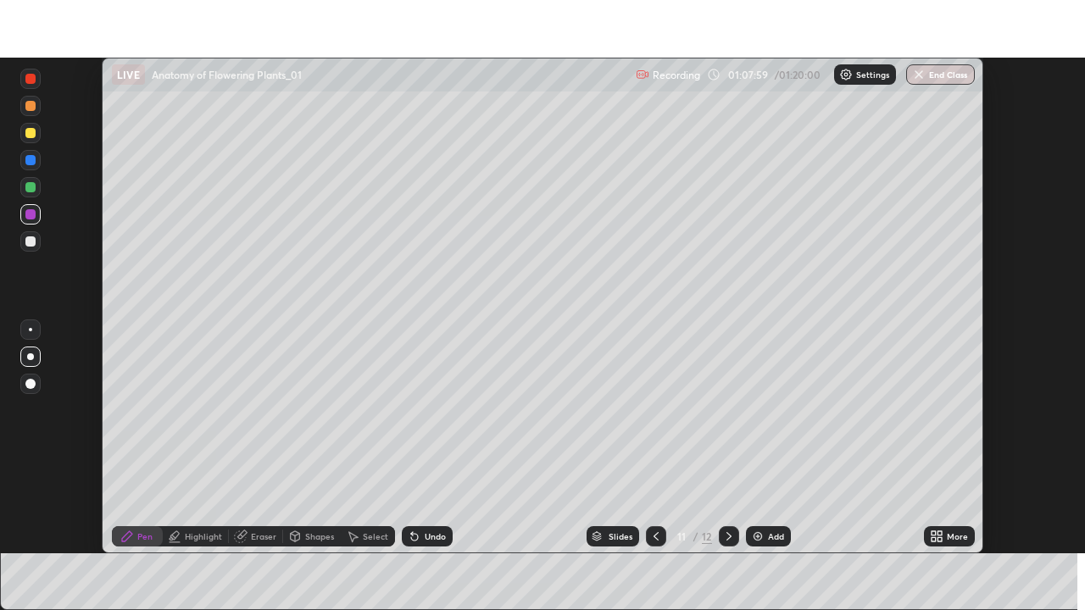
scroll to position [84240, 83651]
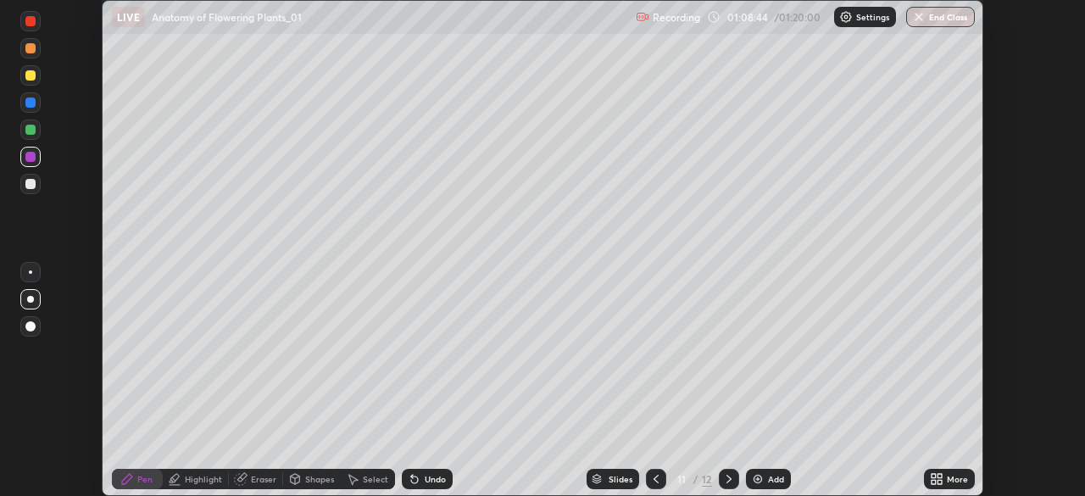
click at [935, 480] on icon at bounding box center [937, 479] width 14 height 14
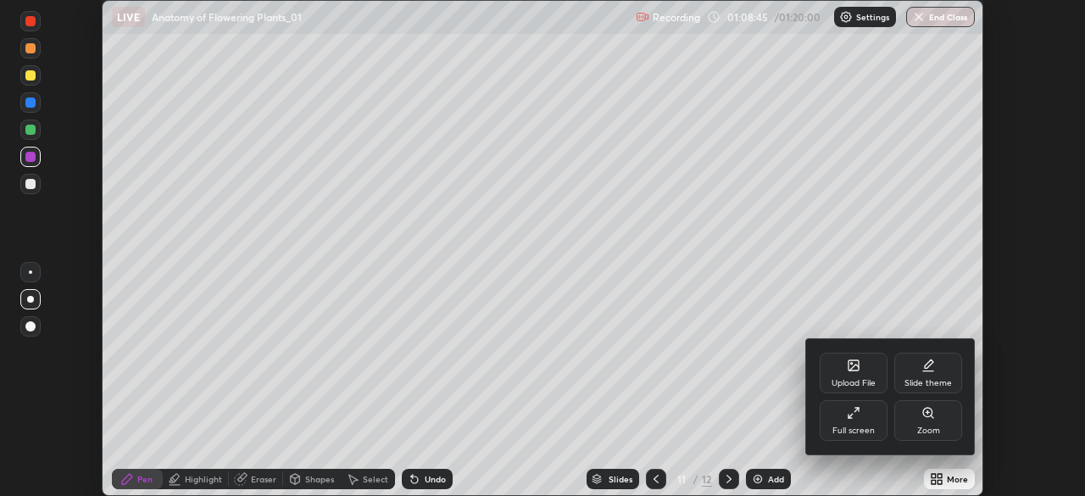
click at [854, 376] on div "Upload File" at bounding box center [853, 372] width 68 height 41
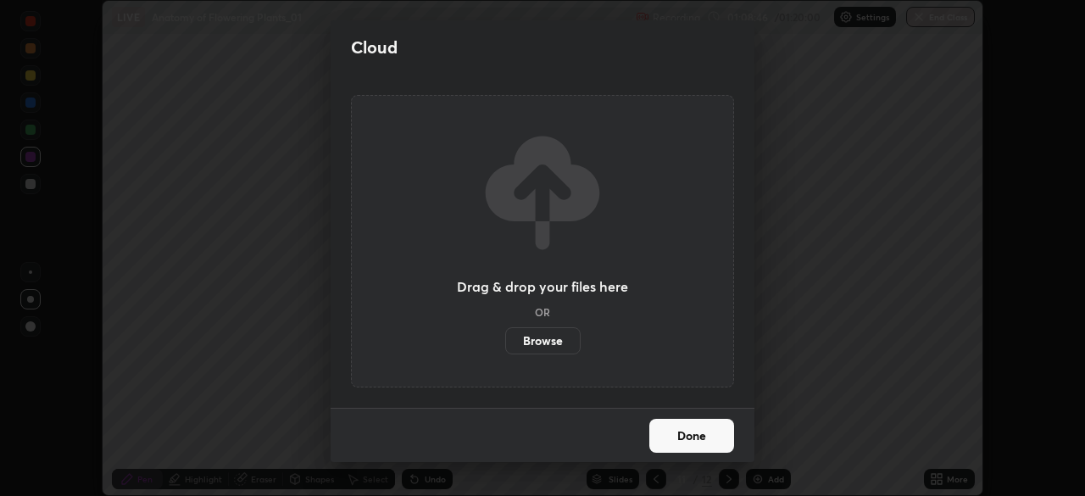
click at [566, 331] on label "Browse" at bounding box center [542, 340] width 75 height 27
click at [505, 331] on input "Browse" at bounding box center [505, 340] width 0 height 27
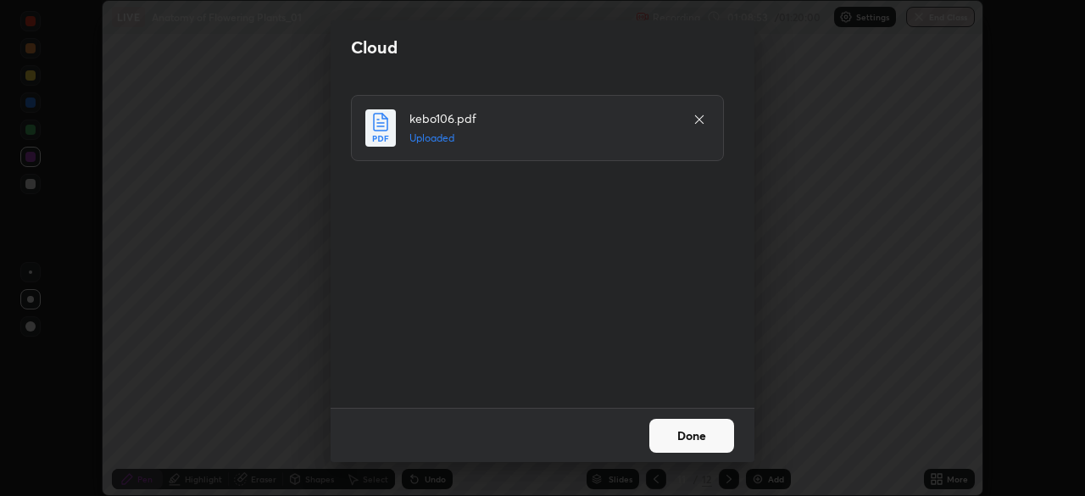
click at [693, 437] on button "Done" at bounding box center [691, 436] width 85 height 34
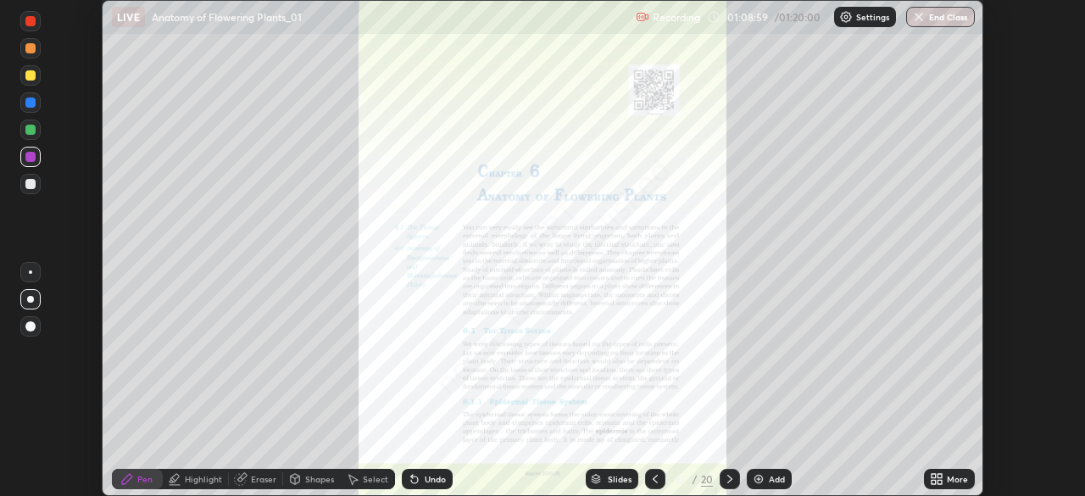
click at [935, 478] on icon at bounding box center [937, 479] width 14 height 14
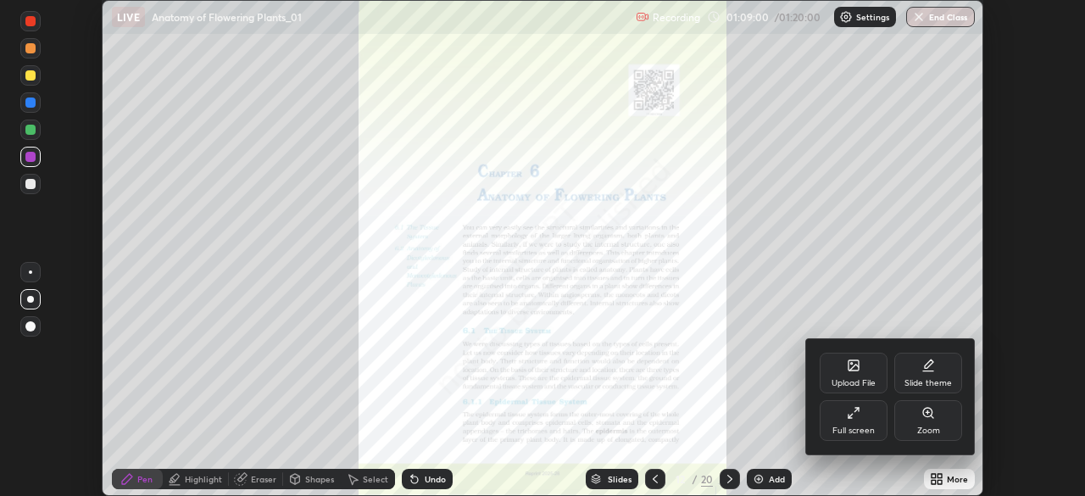
click at [867, 424] on div "Full screen" at bounding box center [853, 420] width 68 height 41
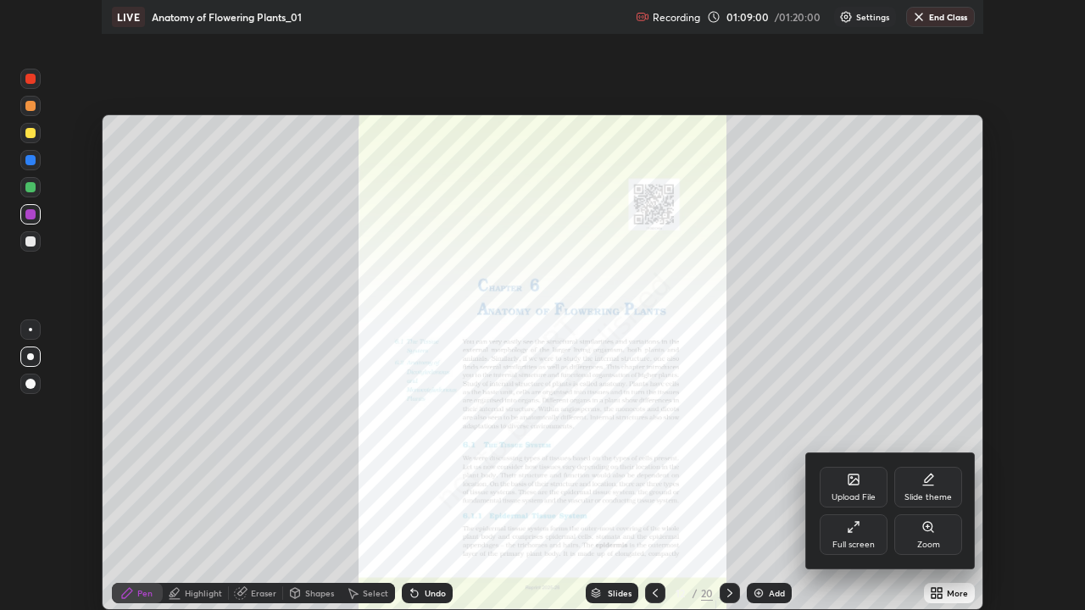
scroll to position [610, 1085]
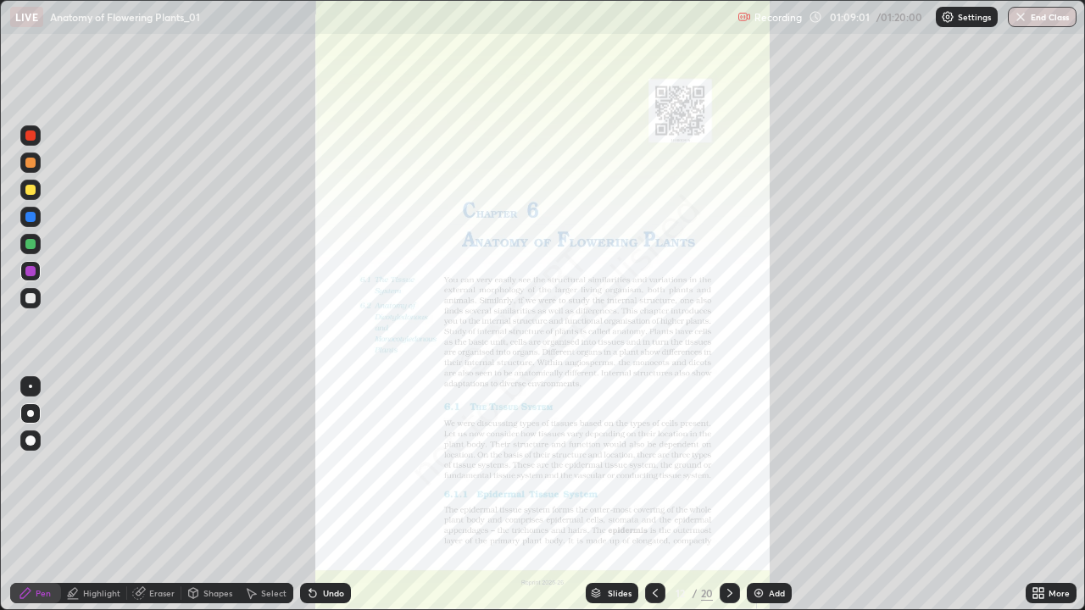
click at [1033, 495] on icon at bounding box center [1038, 593] width 14 height 14
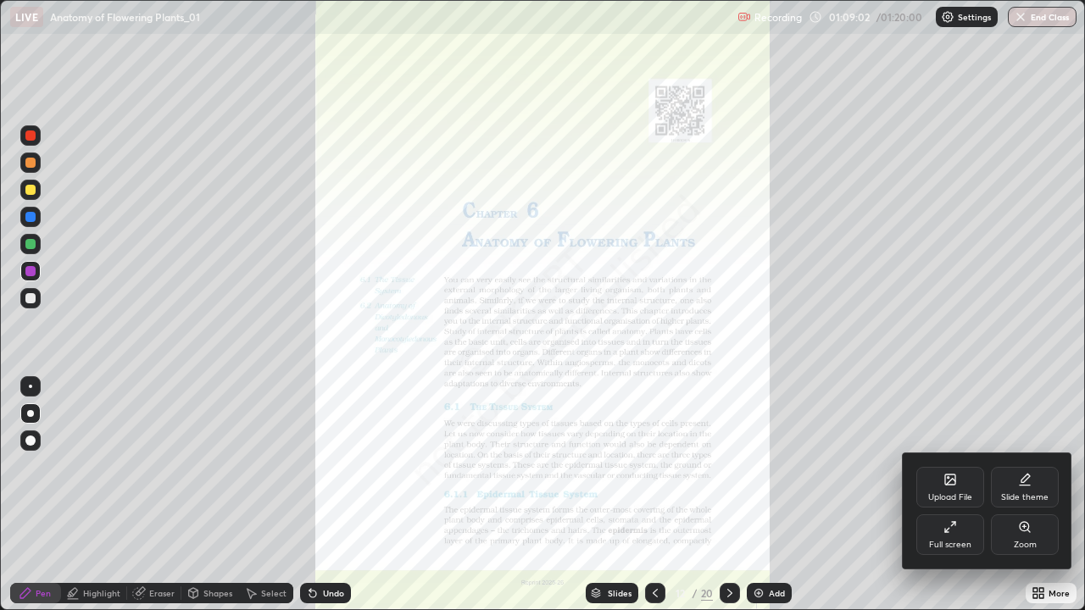
click at [1016, 495] on div "Zoom" at bounding box center [1025, 534] width 68 height 41
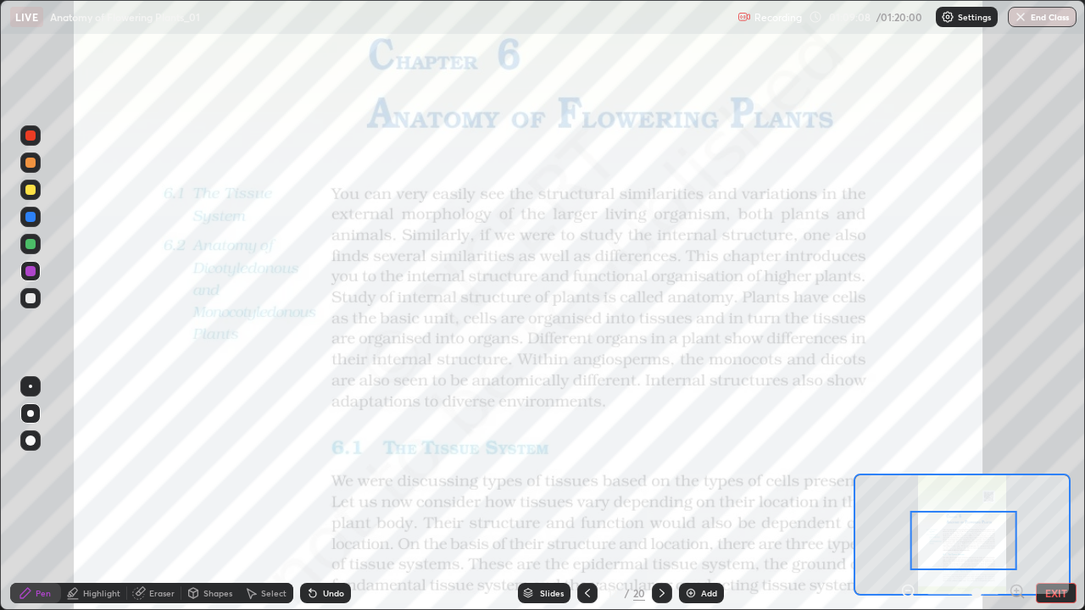
click at [96, 495] on div "Highlight" at bounding box center [101, 593] width 37 height 8
click at [25, 495] on icon at bounding box center [31, 509] width 14 height 14
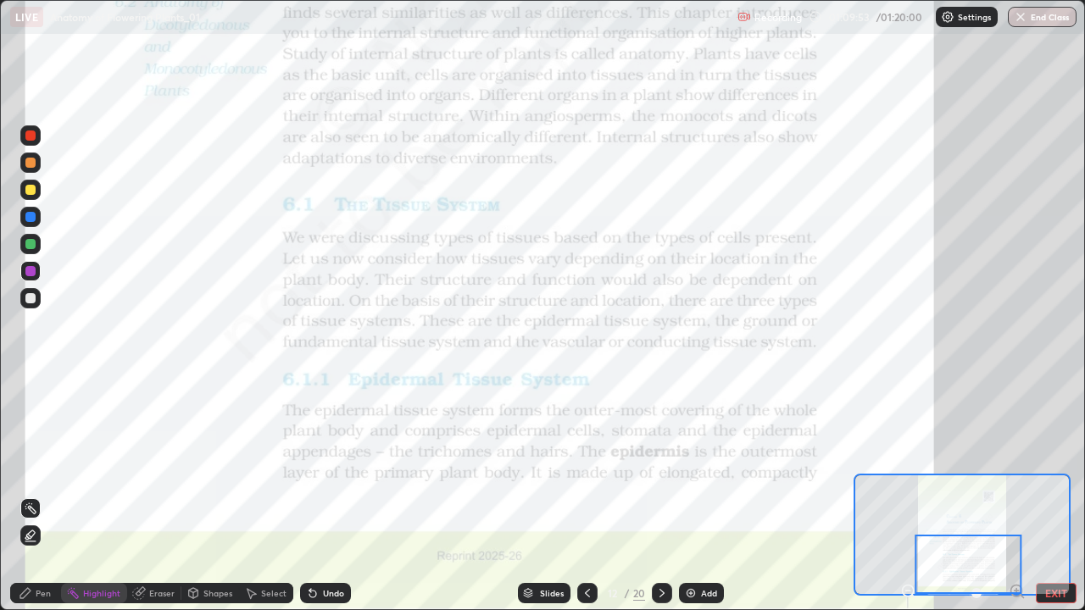
click at [536, 495] on div "Slides" at bounding box center [544, 593] width 53 height 20
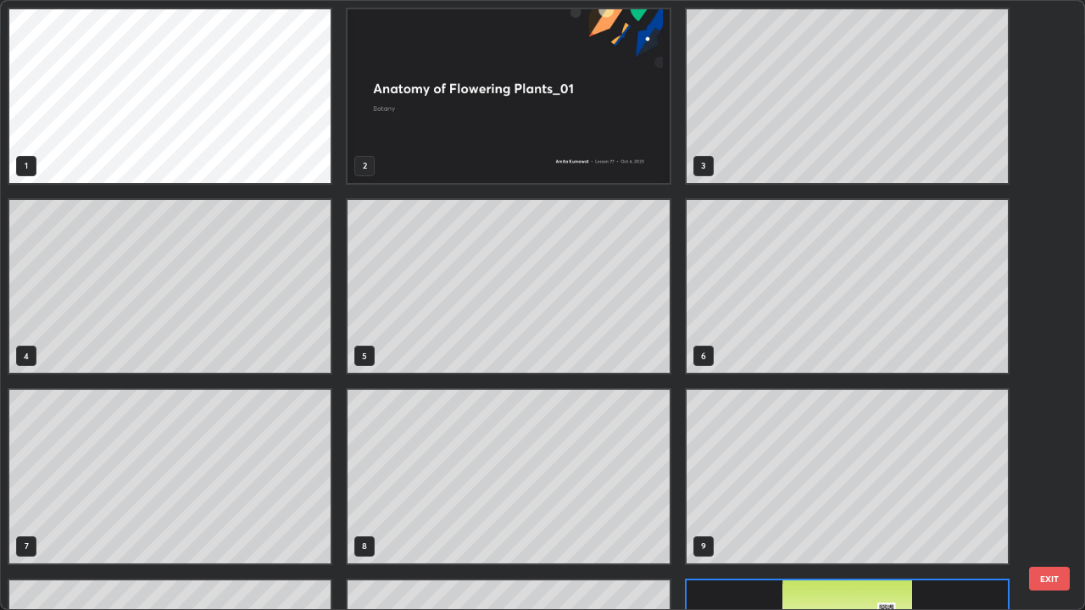
scroll to position [603, 1074]
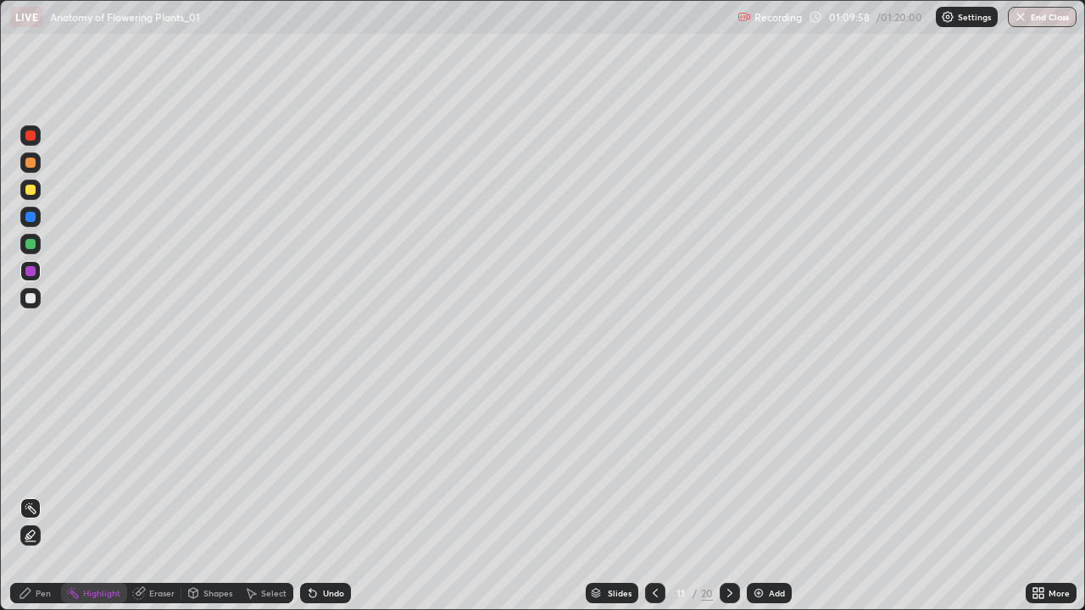
click at [725, 495] on icon at bounding box center [730, 593] width 14 height 14
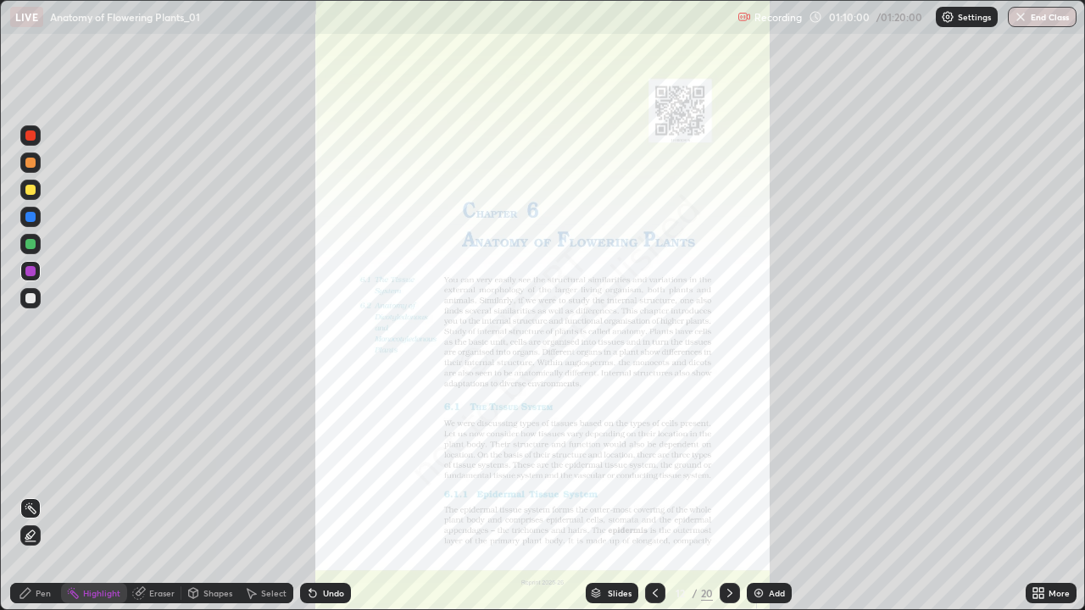
click at [649, 495] on icon at bounding box center [655, 593] width 14 height 14
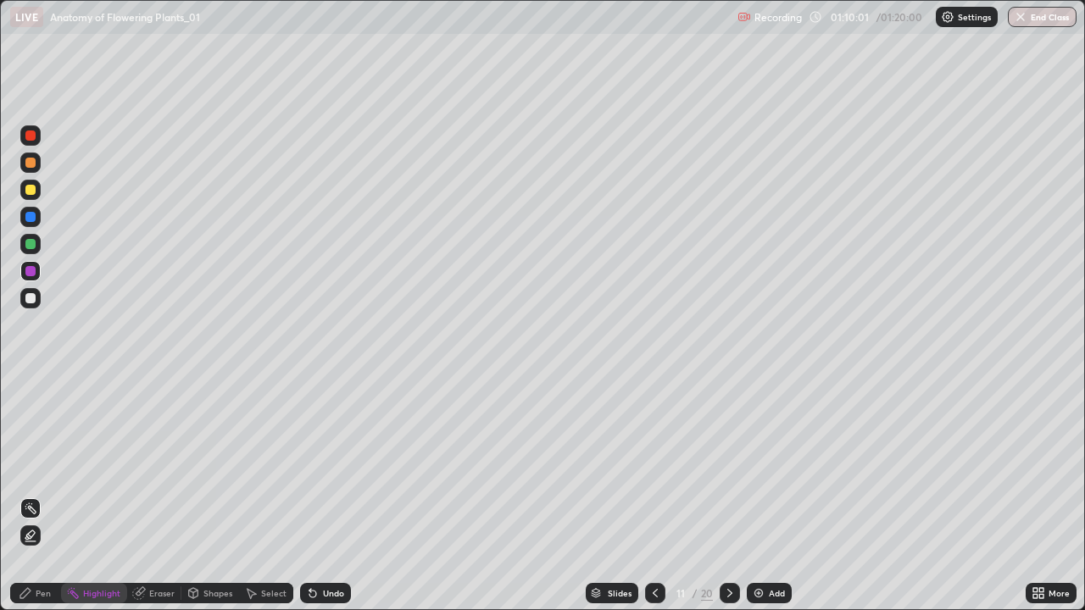
click at [602, 495] on div "Slides" at bounding box center [612, 593] width 53 height 20
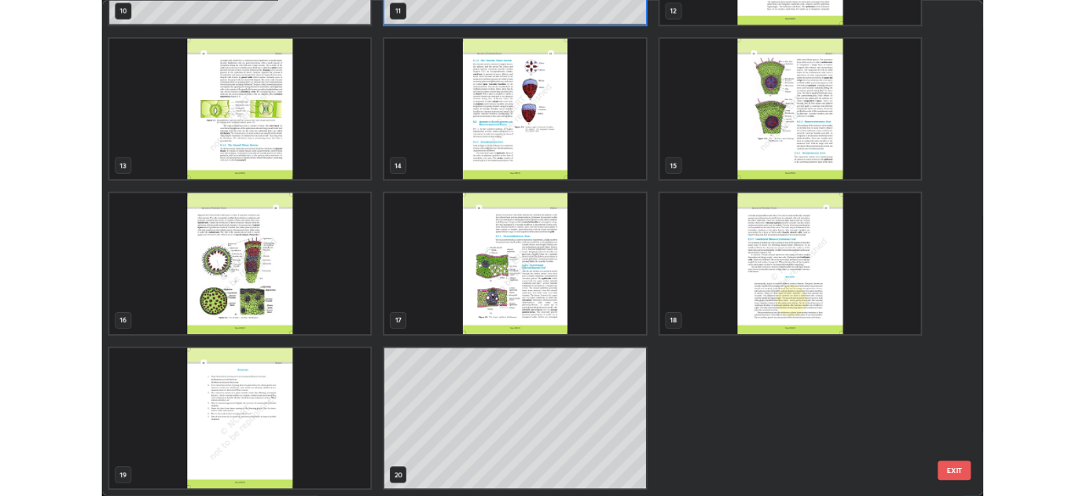
scroll to position [724, 0]
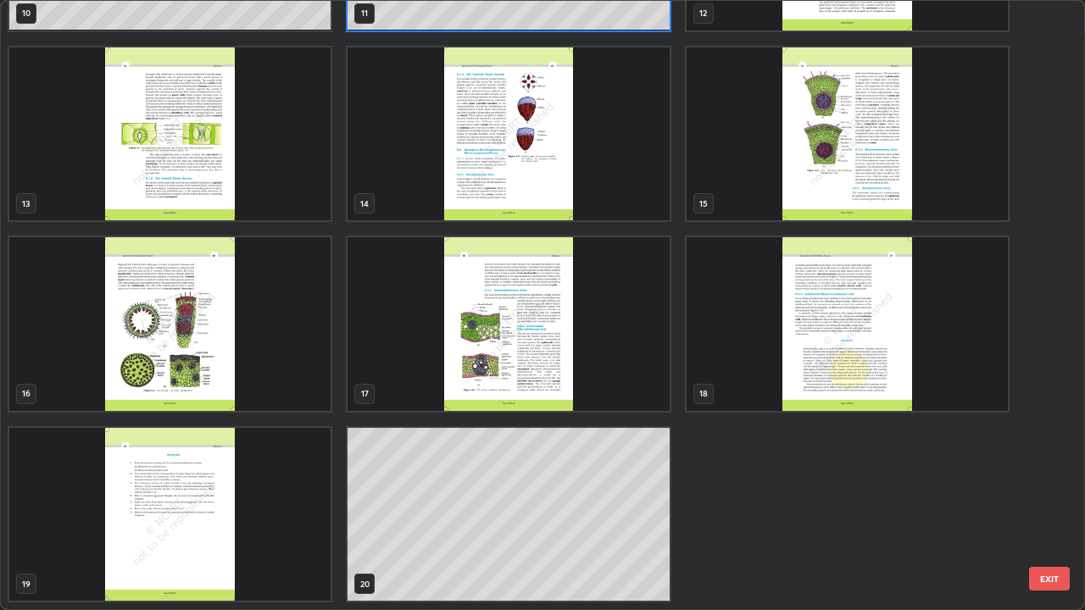
click at [425, 473] on div "7 8 9 10 11 12 13 14 15 16 17 18 19 20" at bounding box center [527, 305] width 1053 height 608
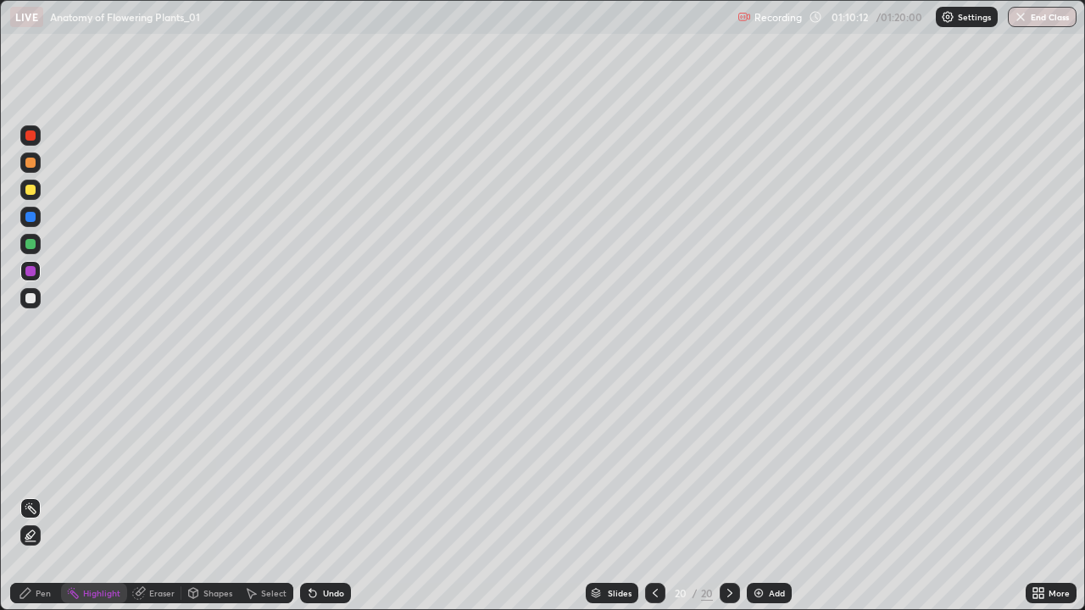
click at [25, 301] on div at bounding box center [30, 298] width 10 height 10
click at [36, 495] on div "Pen" at bounding box center [43, 593] width 15 height 8
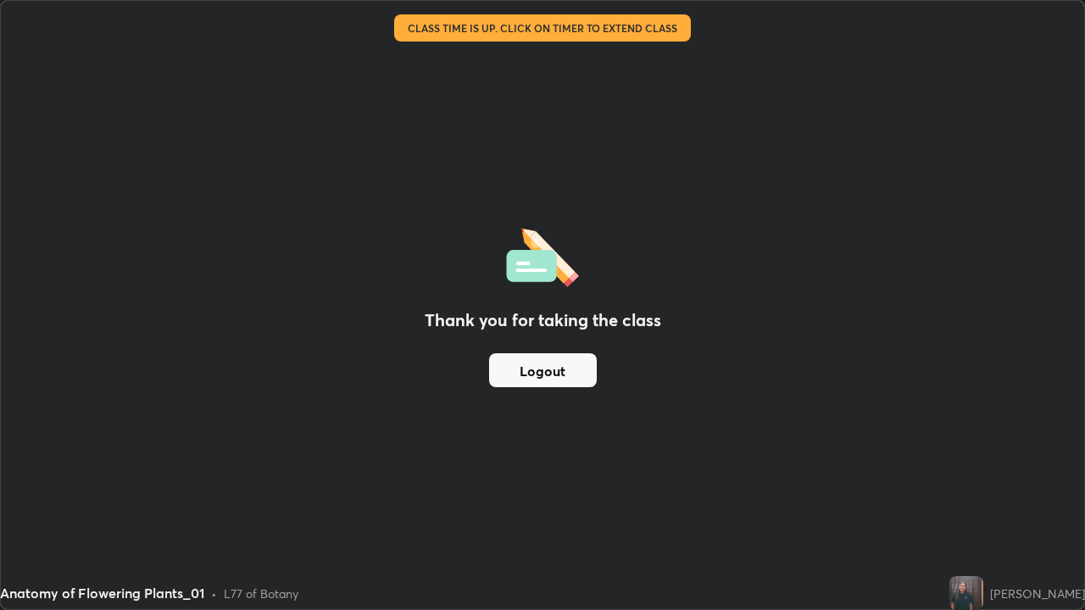
click at [714, 82] on div "Thank you for taking the class Logout" at bounding box center [542, 305] width 1083 height 608
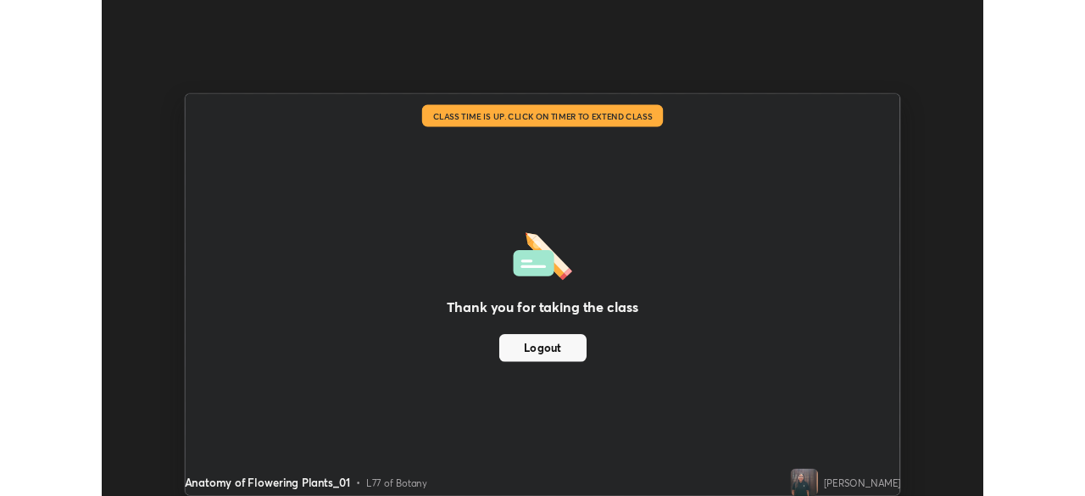
scroll to position [84240, 83651]
